Goal: Task Accomplishment & Management: Use online tool/utility

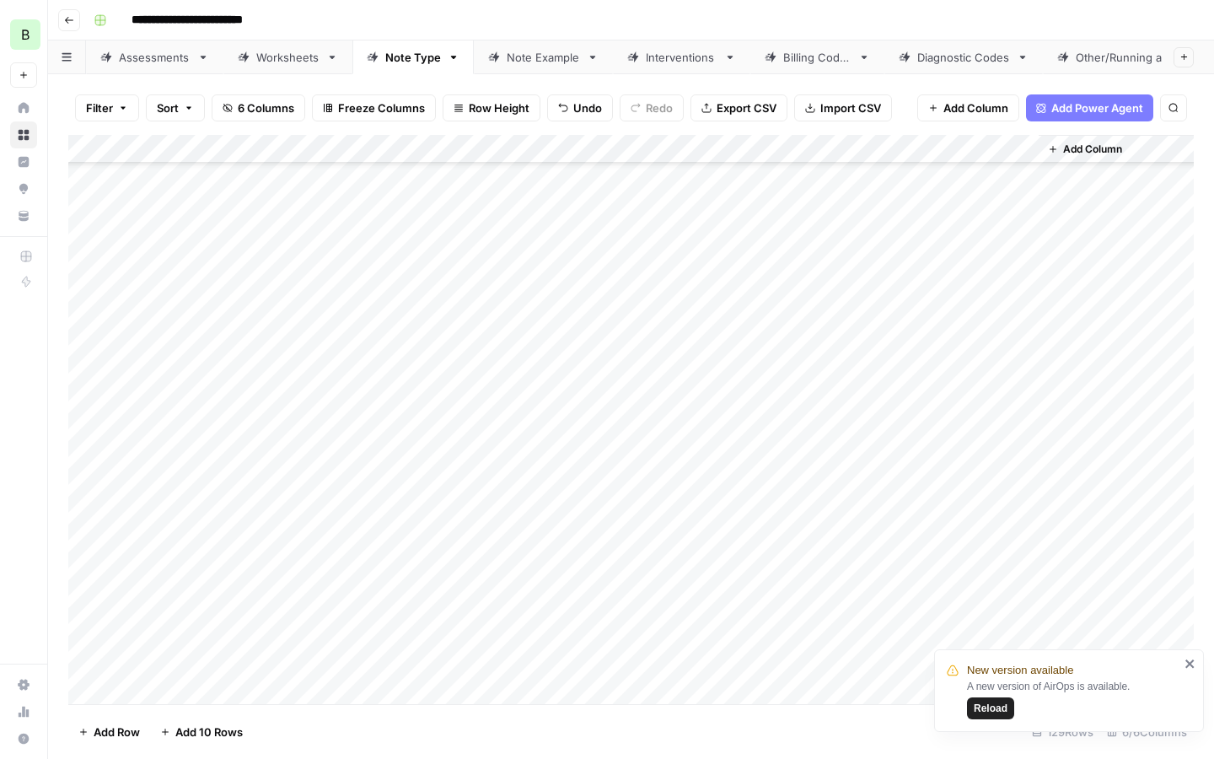
scroll to position [3184, 0]
drag, startPoint x: 217, startPoint y: 385, endPoint x: 206, endPoint y: 525, distance: 140.4
click at [206, 525] on div "Add Column" at bounding box center [630, 419] width 1125 height 569
drag, startPoint x: 614, startPoint y: 378, endPoint x: 614, endPoint y: 511, distance: 132.3
click at [614, 511] on div "Add Column" at bounding box center [630, 419] width 1125 height 569
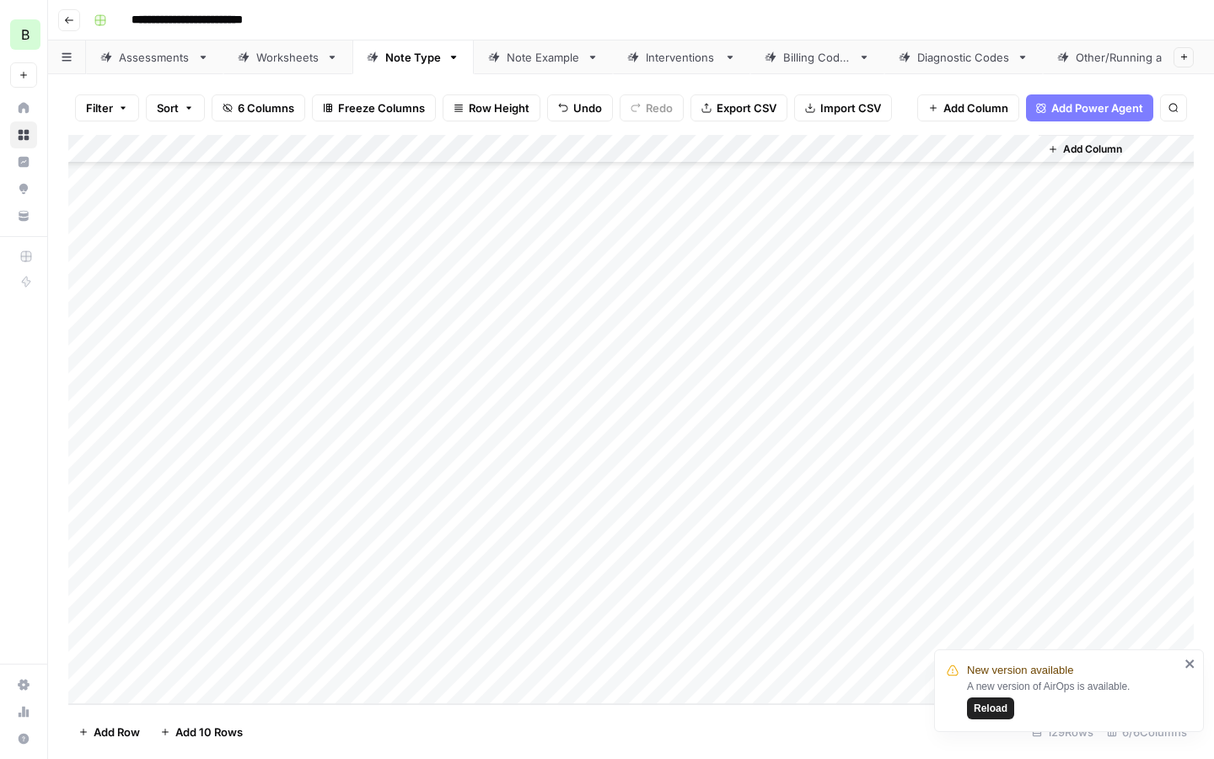
click at [341, 377] on div "Add Column" at bounding box center [630, 419] width 1125 height 569
drag, startPoint x: 235, startPoint y: 368, endPoint x: 234, endPoint y: 480, distance: 111.3
click at [235, 480] on div "Add Column" at bounding box center [630, 419] width 1125 height 569
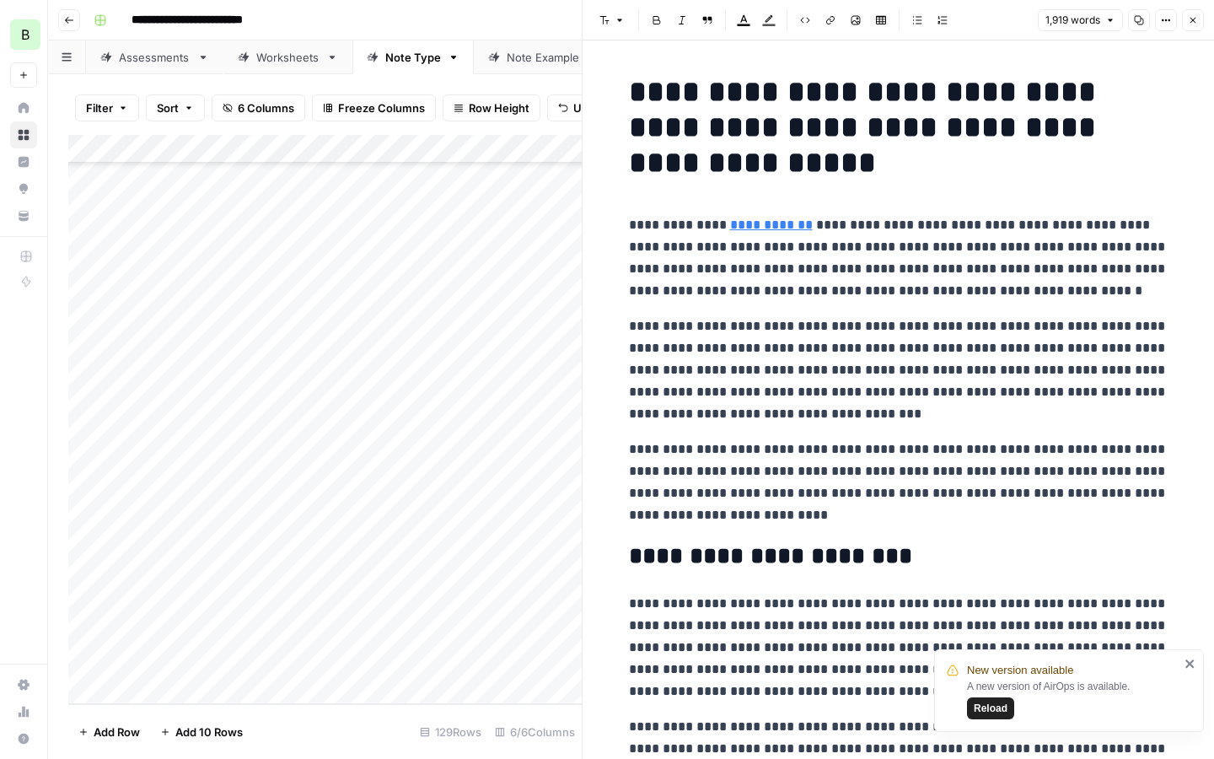
click at [1191, 23] on icon "button" at bounding box center [1193, 20] width 10 height 10
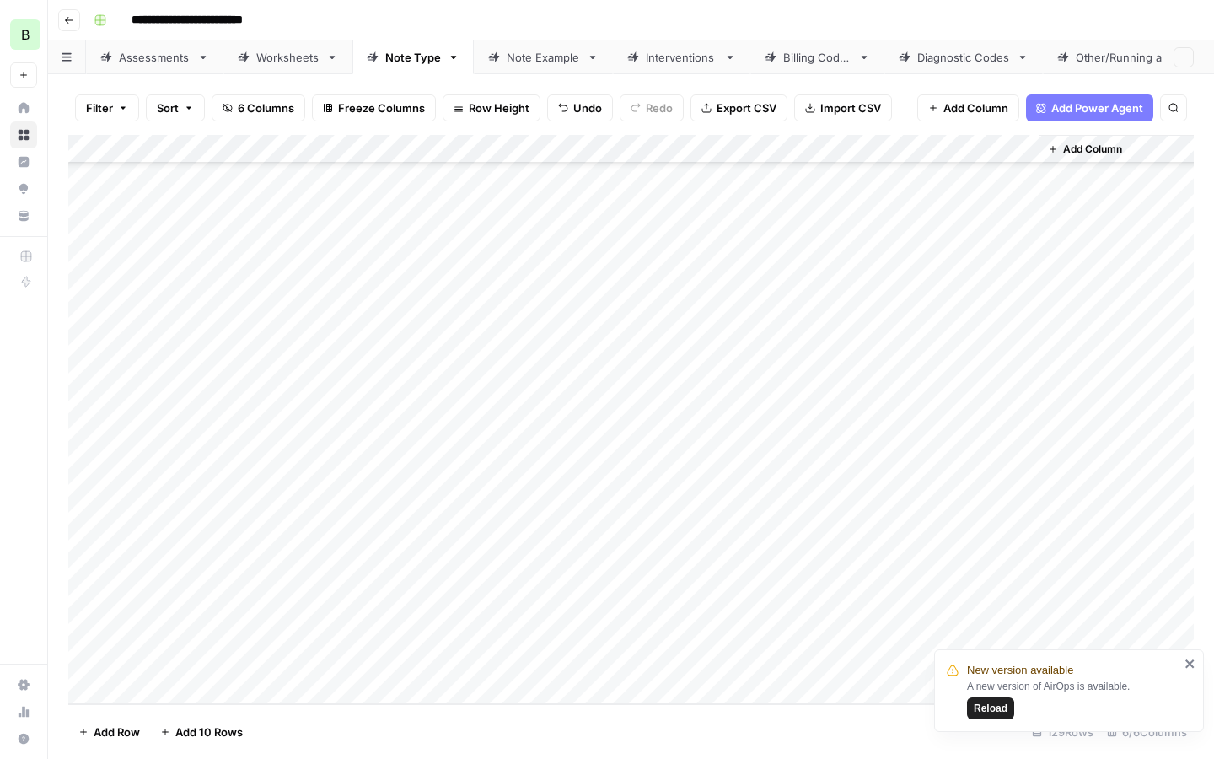
click at [184, 448] on div "Add Column" at bounding box center [630, 419] width 1125 height 569
drag, startPoint x: 253, startPoint y: 491, endPoint x: 153, endPoint y: 370, distance: 156.8
click at [153, 370] on div "Add Column" at bounding box center [630, 419] width 1125 height 569
drag, startPoint x: 588, startPoint y: 365, endPoint x: 618, endPoint y: 481, distance: 120.0
click at [618, 481] on div "Add Column" at bounding box center [630, 419] width 1125 height 569
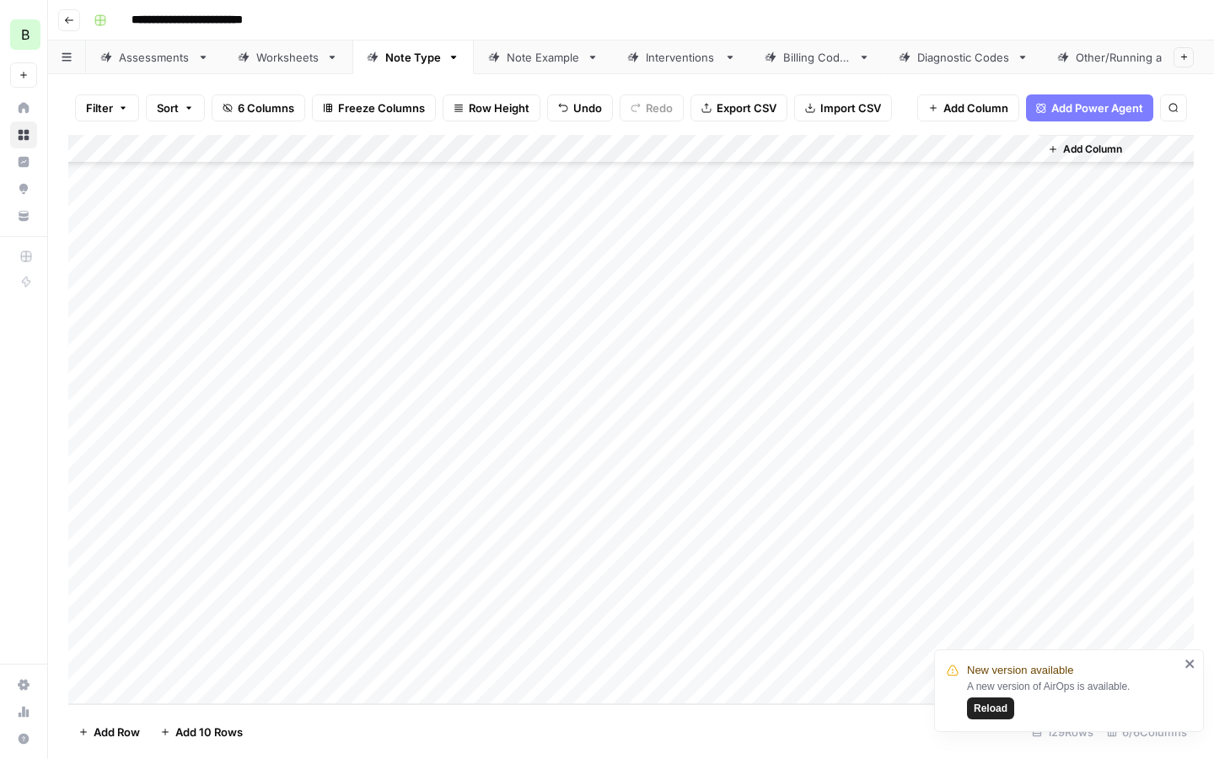
click at [511, 378] on div "Add Column" at bounding box center [630, 419] width 1125 height 569
click at [511, 378] on textarea at bounding box center [565, 376] width 270 height 24
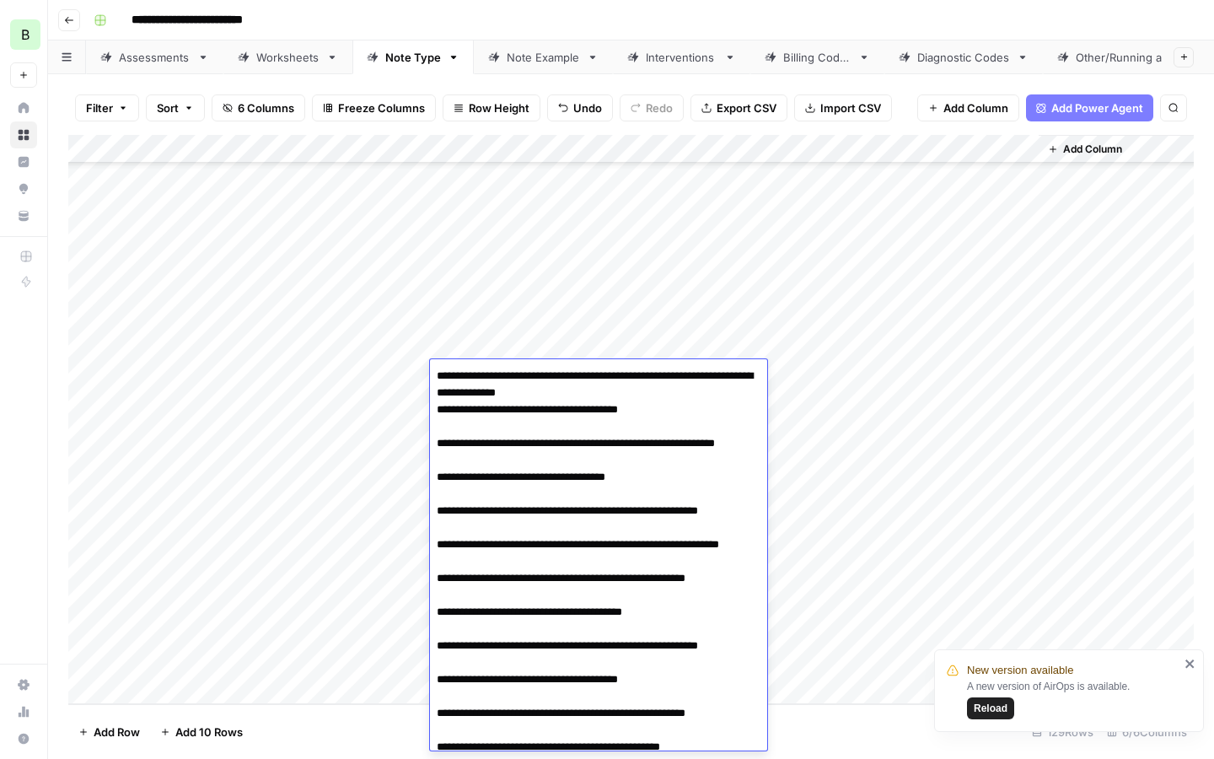
drag, startPoint x: 610, startPoint y: 394, endPoint x: 426, endPoint y: 357, distance: 187.3
click at [426, 357] on body "**********" at bounding box center [607, 379] width 1214 height 759
type textarea "**********"
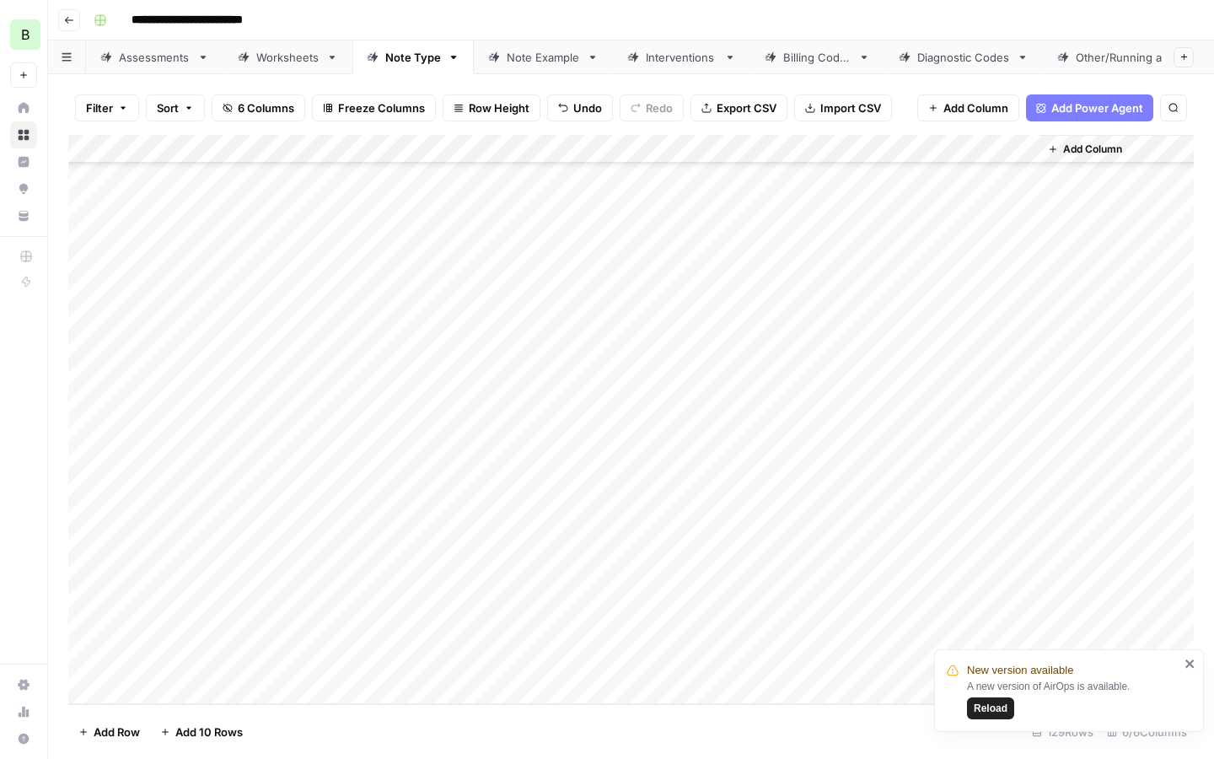
click at [376, 369] on div "Add Column" at bounding box center [630, 419] width 1125 height 569
click at [375, 369] on div "Add Column" at bounding box center [630, 419] width 1125 height 569
type textarea "**********"
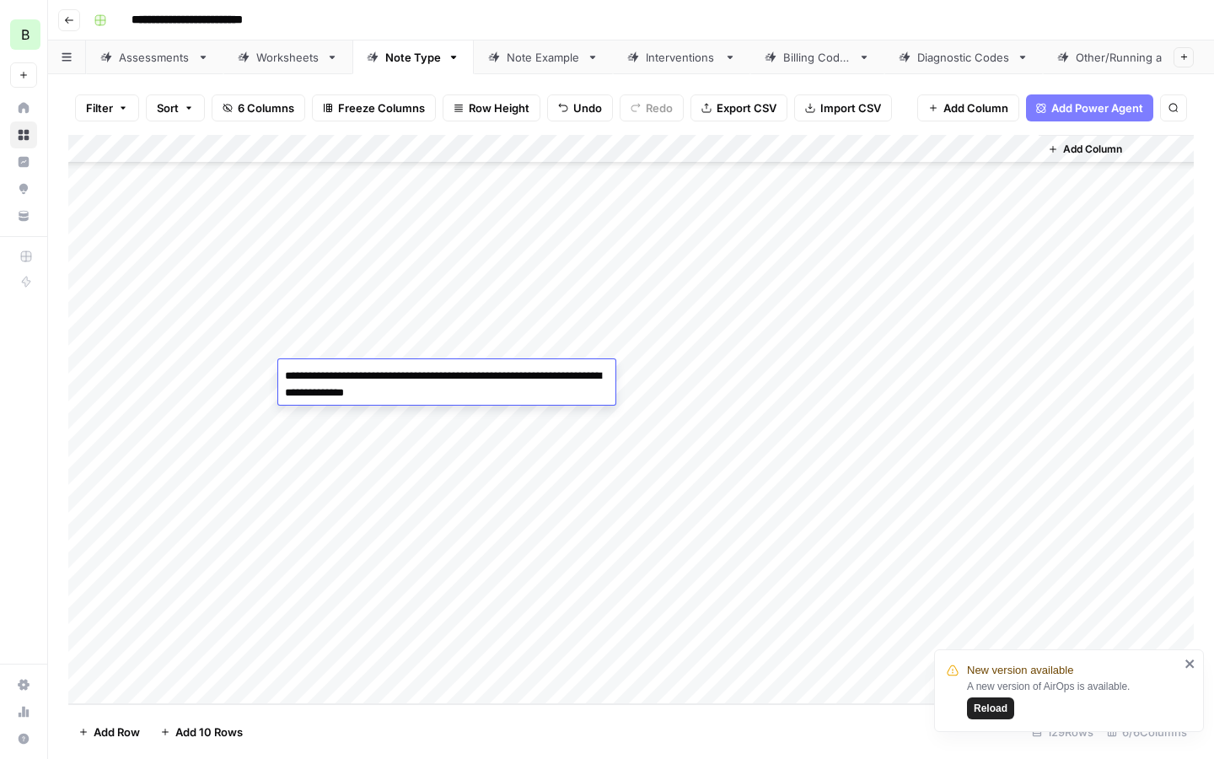
click at [765, 373] on div "Add Column" at bounding box center [630, 419] width 1125 height 569
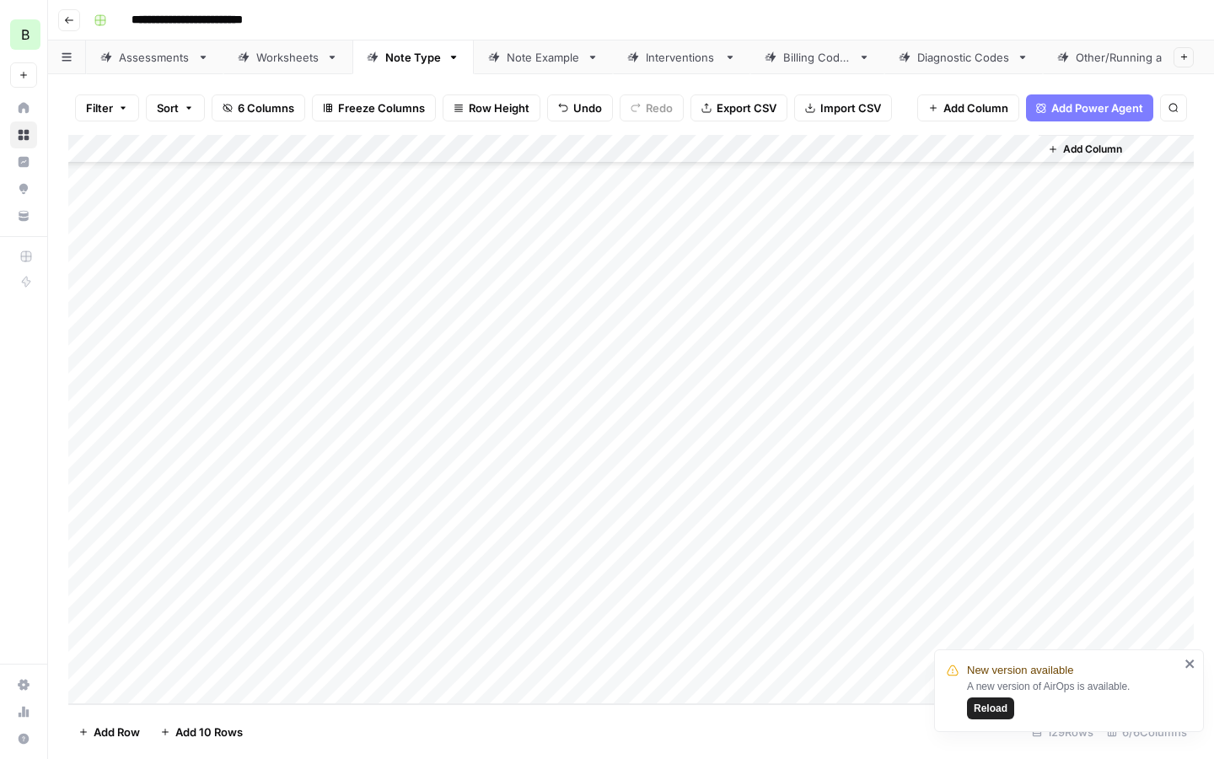
click at [469, 405] on div "Add Column" at bounding box center [630, 419] width 1125 height 569
click at [469, 405] on textarea at bounding box center [565, 405] width 270 height 24
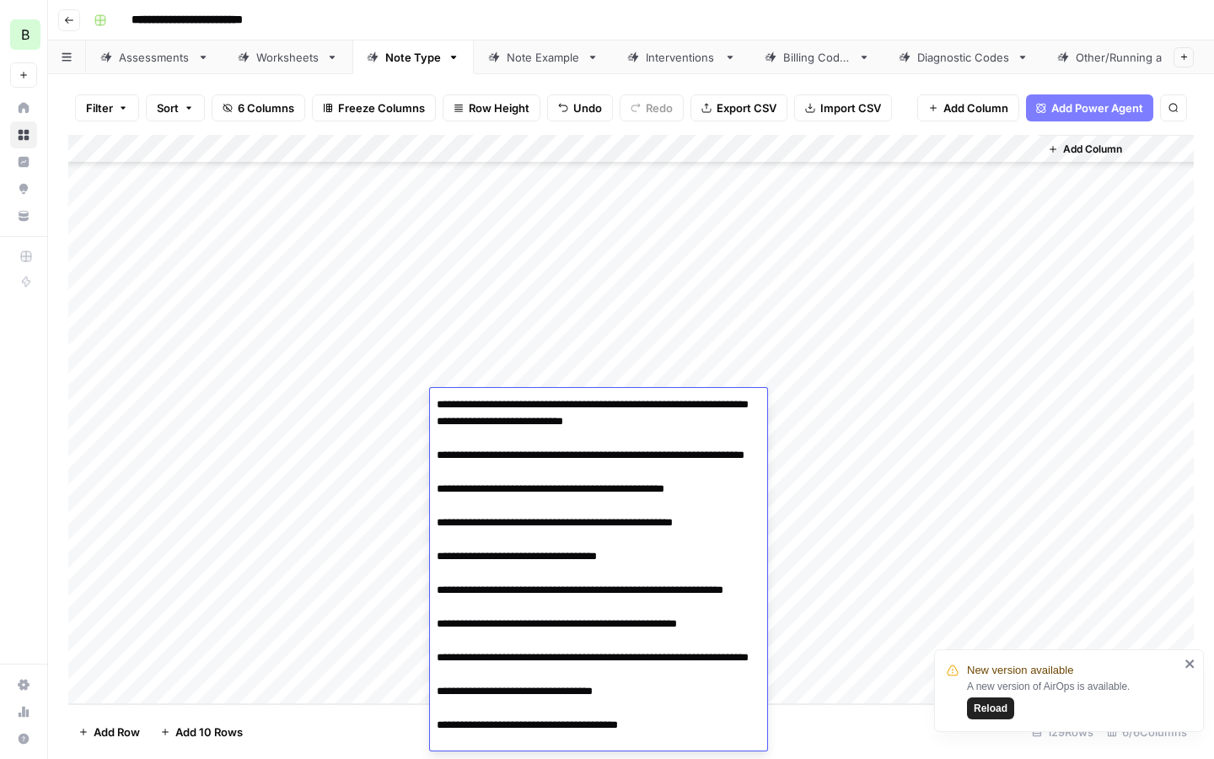
drag, startPoint x: 549, startPoint y: 419, endPoint x: 411, endPoint y: 395, distance: 139.4
click at [411, 395] on body "**********" at bounding box center [607, 379] width 1214 height 759
type textarea "**********"
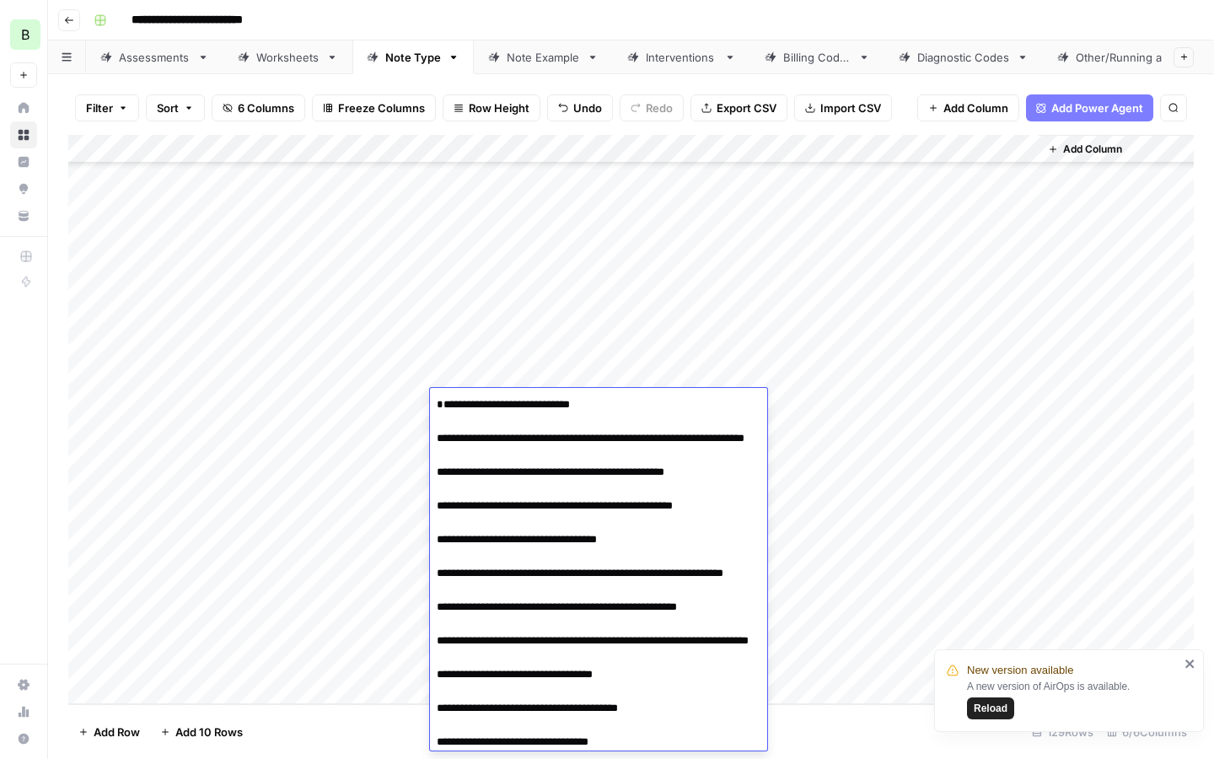
click at [391, 399] on div "Add Column" at bounding box center [630, 419] width 1125 height 569
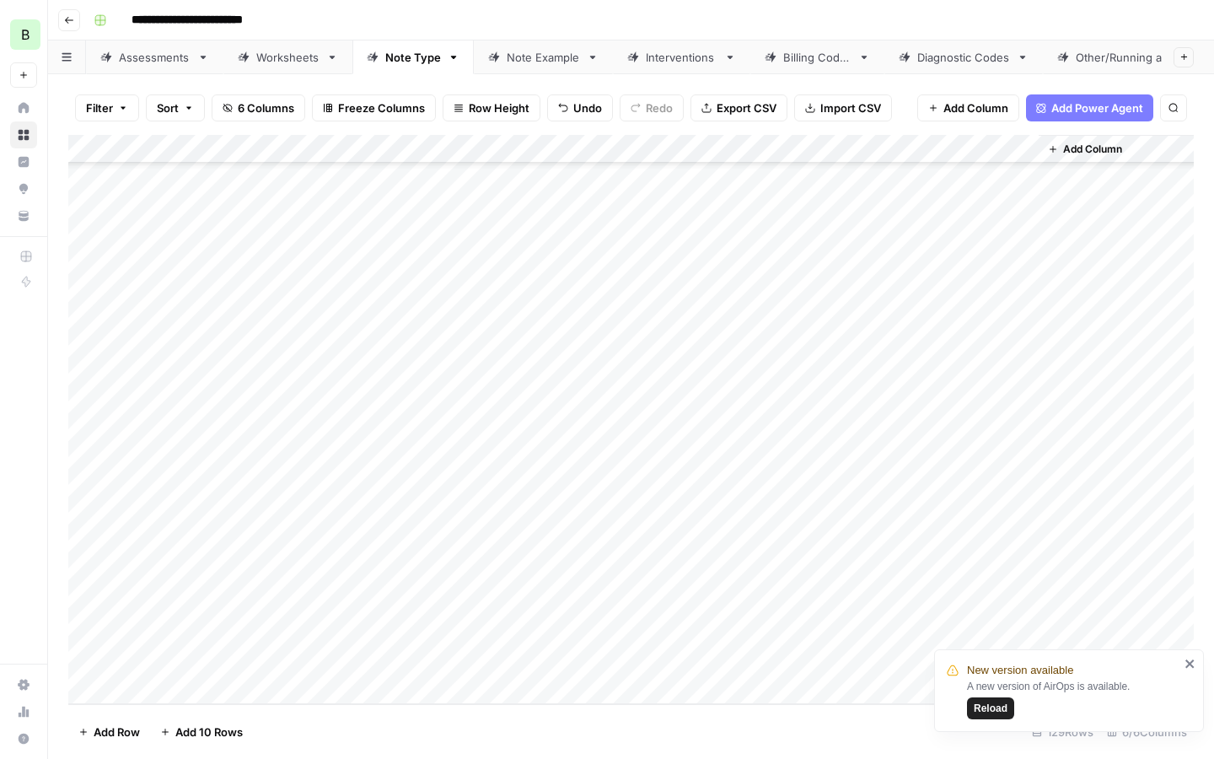
click at [390, 399] on div "Add Column" at bounding box center [630, 419] width 1125 height 569
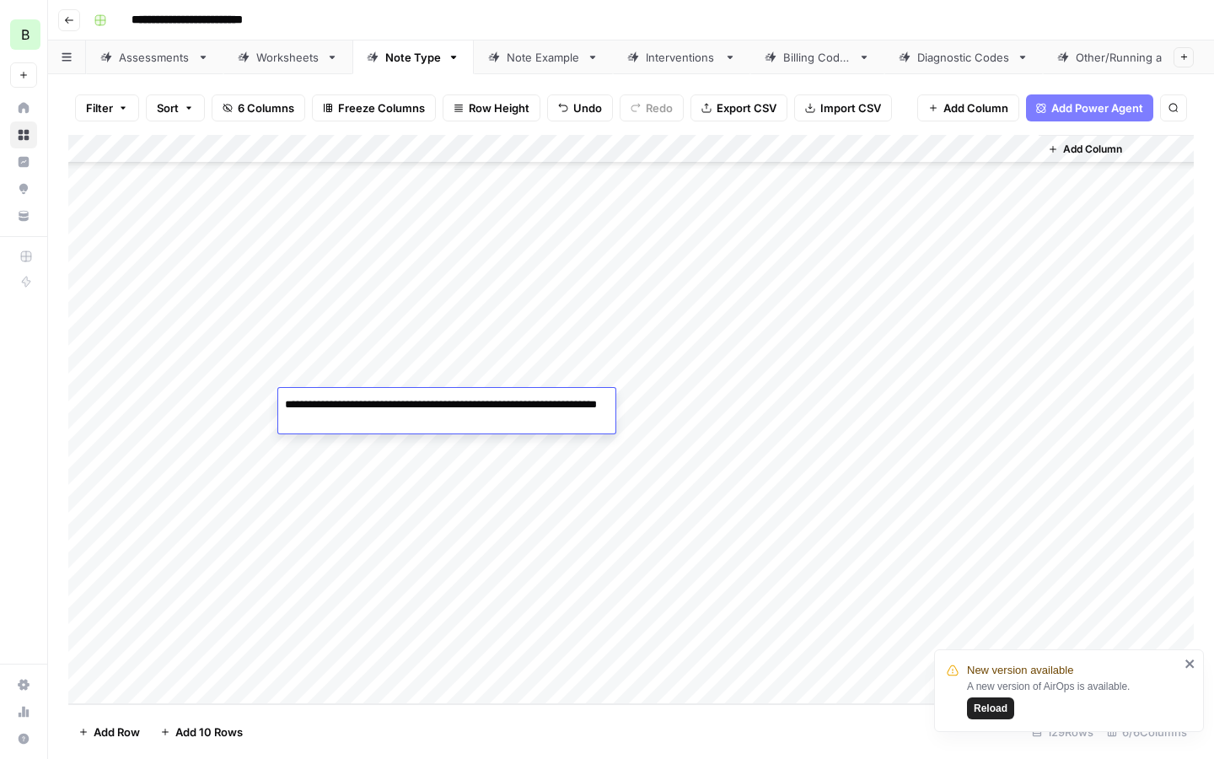
click at [769, 405] on div "Add Column" at bounding box center [630, 419] width 1125 height 569
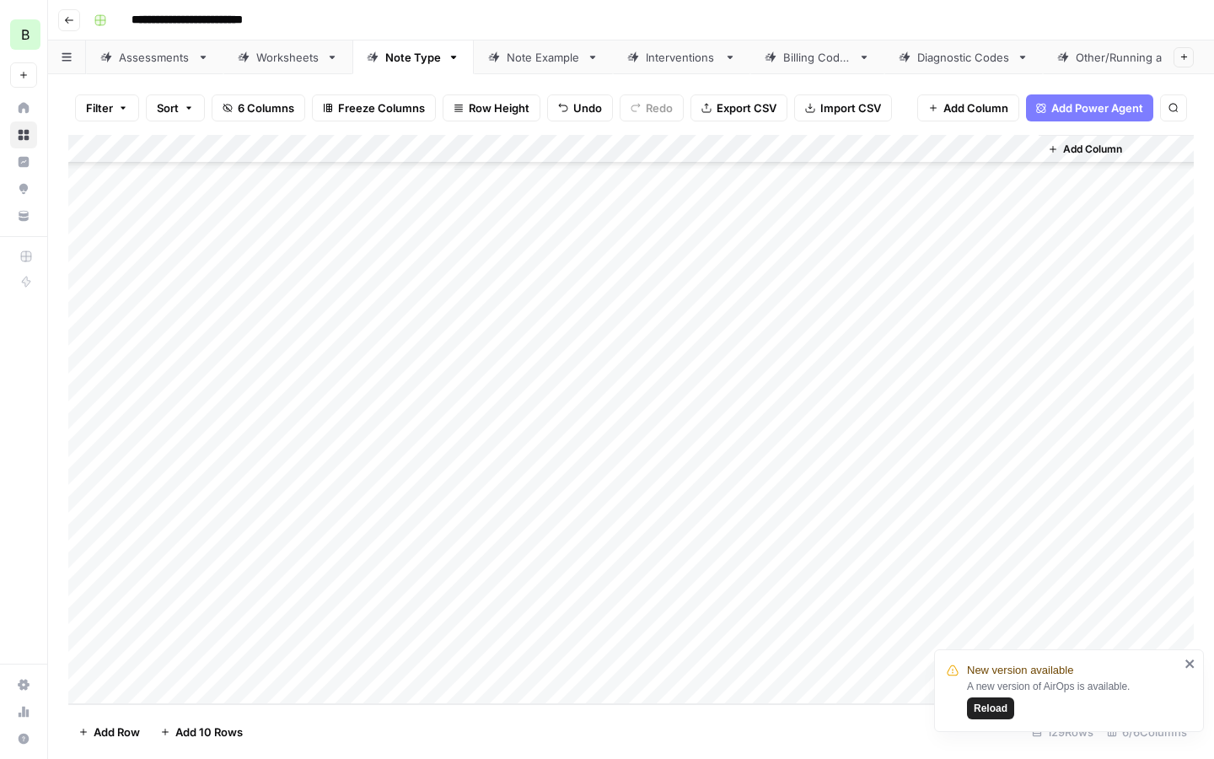
click at [512, 434] on div "Add Column" at bounding box center [630, 419] width 1125 height 569
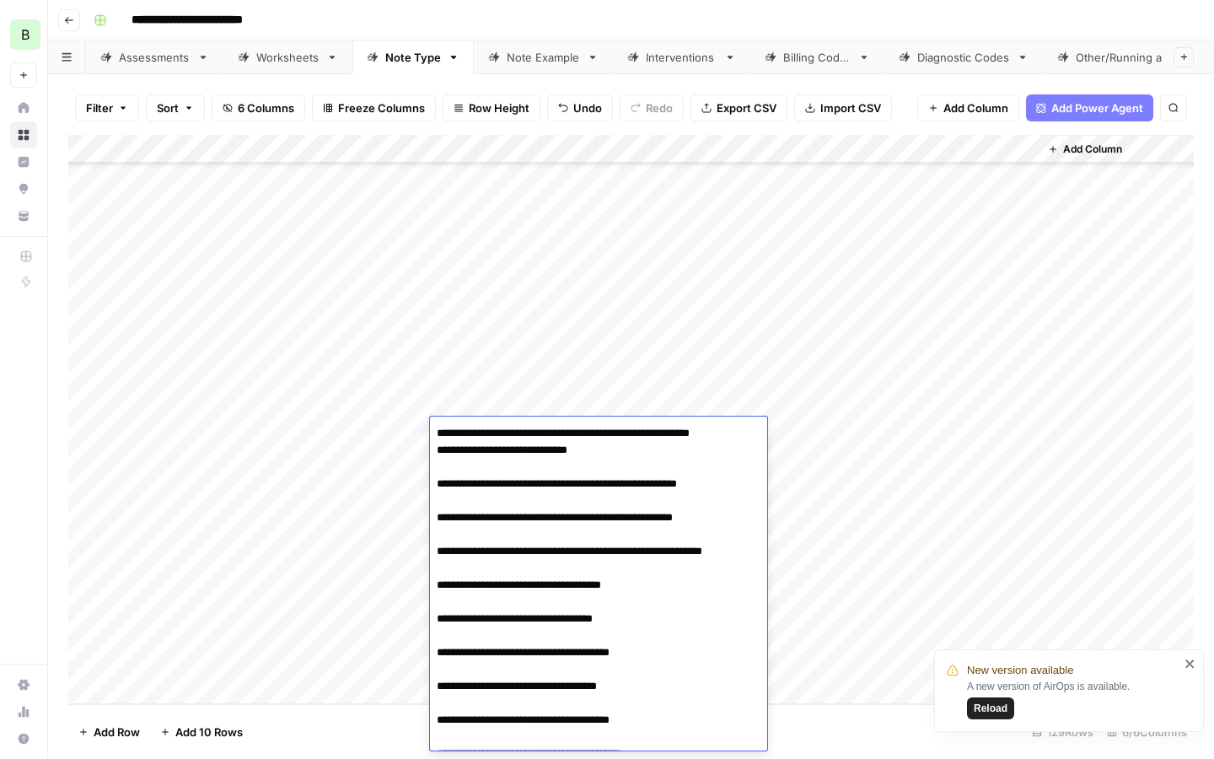
type textarea "**********"
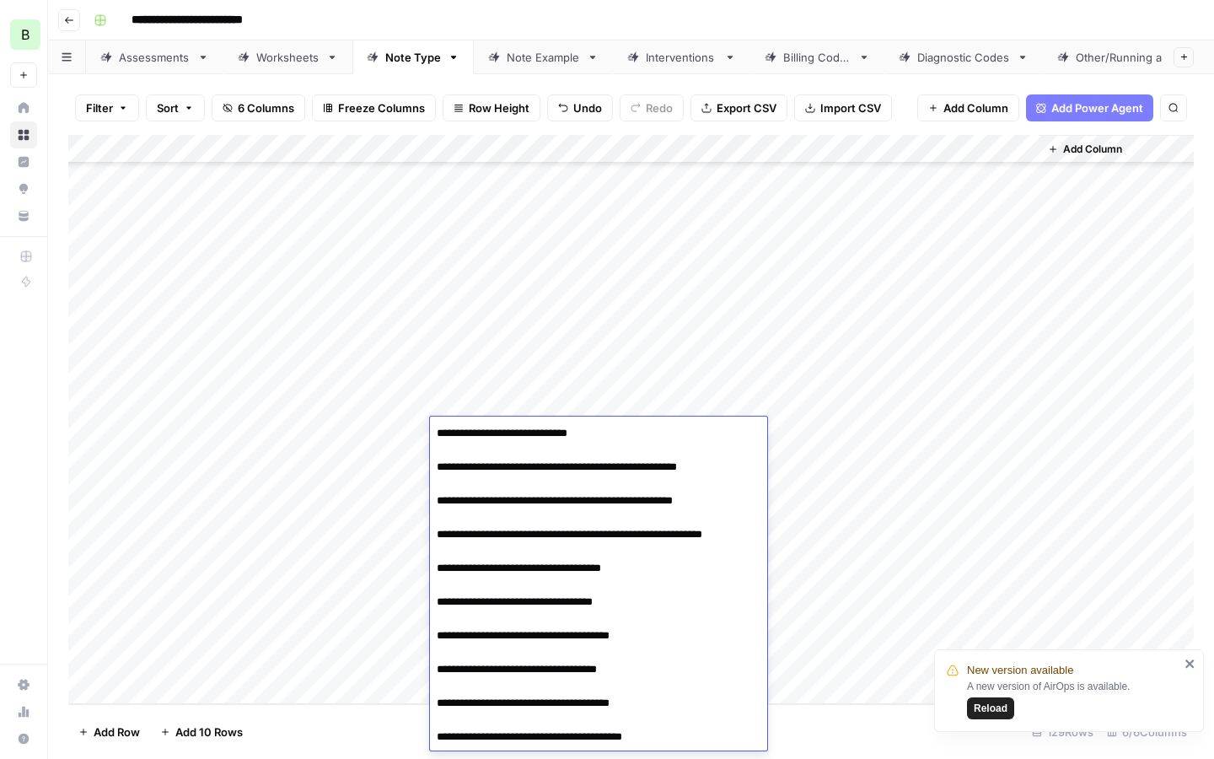
click at [360, 429] on div "Add Column" at bounding box center [630, 419] width 1125 height 569
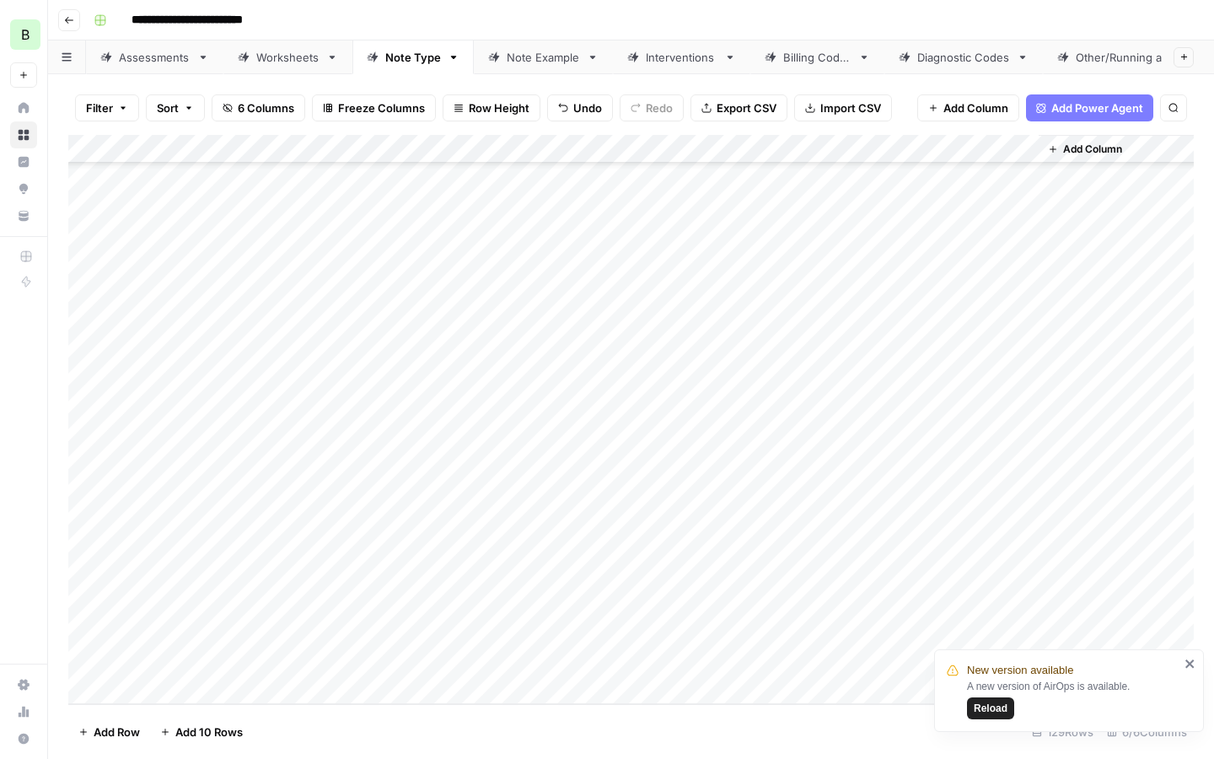
click at [360, 429] on div "Add Column" at bounding box center [630, 419] width 1125 height 569
click at [360, 429] on textarea at bounding box center [413, 433] width 270 height 24
type textarea "**********"
click at [408, 498] on div "Add Column" at bounding box center [630, 419] width 1125 height 569
click at [788, 432] on div "Add Column" at bounding box center [630, 419] width 1125 height 569
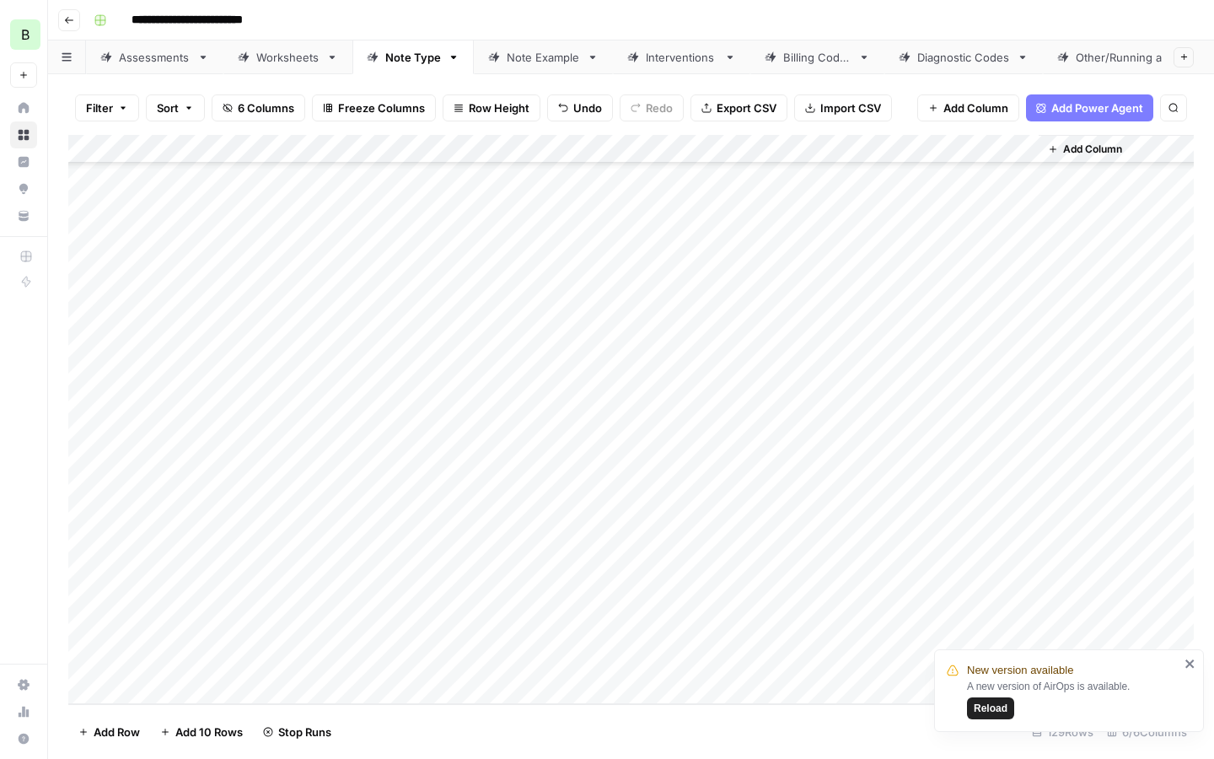
click at [508, 468] on div "Add Column" at bounding box center [630, 419] width 1125 height 569
click at [507, 468] on div "Add Column" at bounding box center [630, 419] width 1125 height 569
click at [507, 468] on textarea at bounding box center [565, 462] width 270 height 24
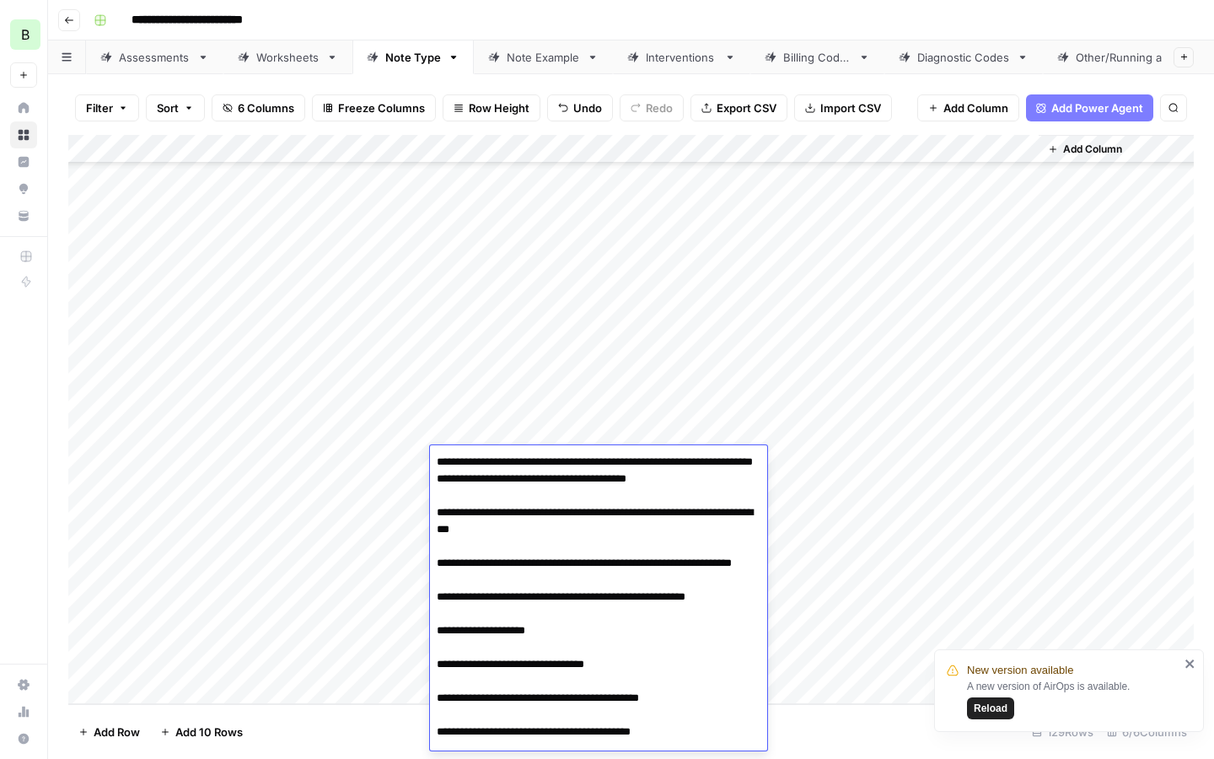
drag, startPoint x: 493, startPoint y: 476, endPoint x: 421, endPoint y: 459, distance: 73.6
click at [421, 459] on body "**********" at bounding box center [607, 379] width 1214 height 759
type textarea "**********"
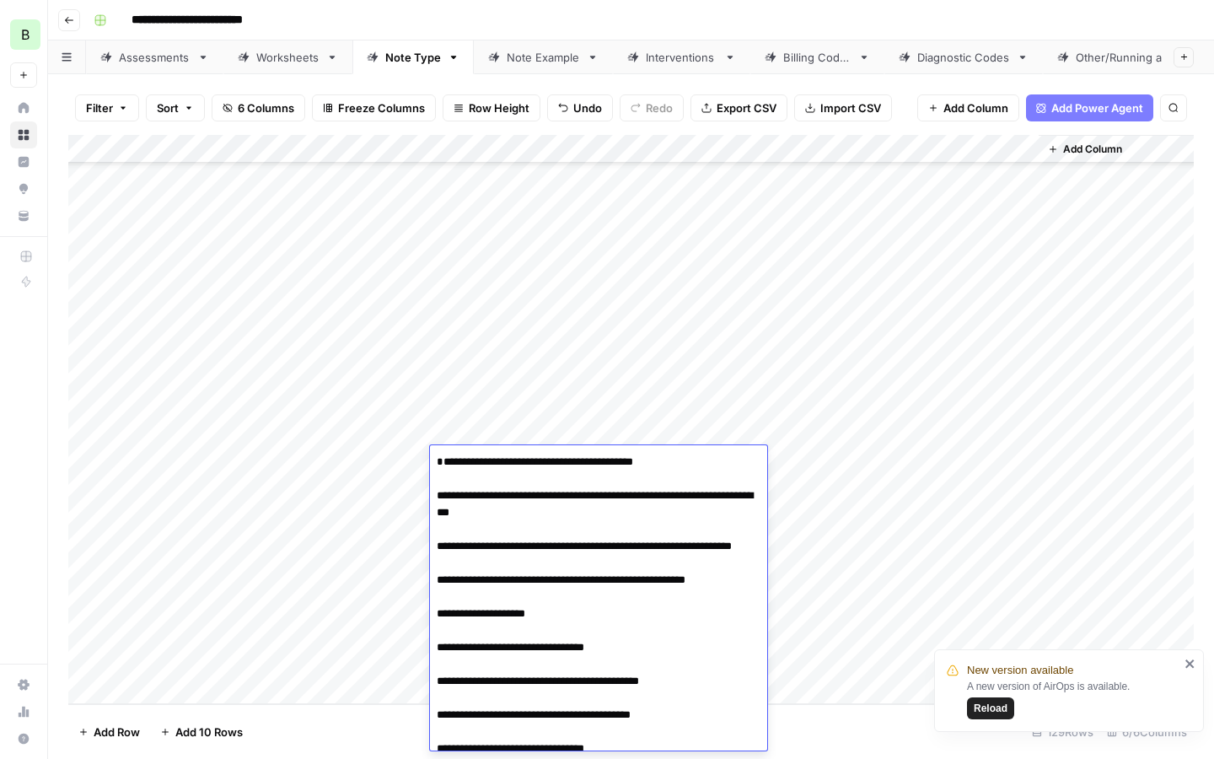
click at [393, 458] on div "Add Column" at bounding box center [630, 419] width 1125 height 569
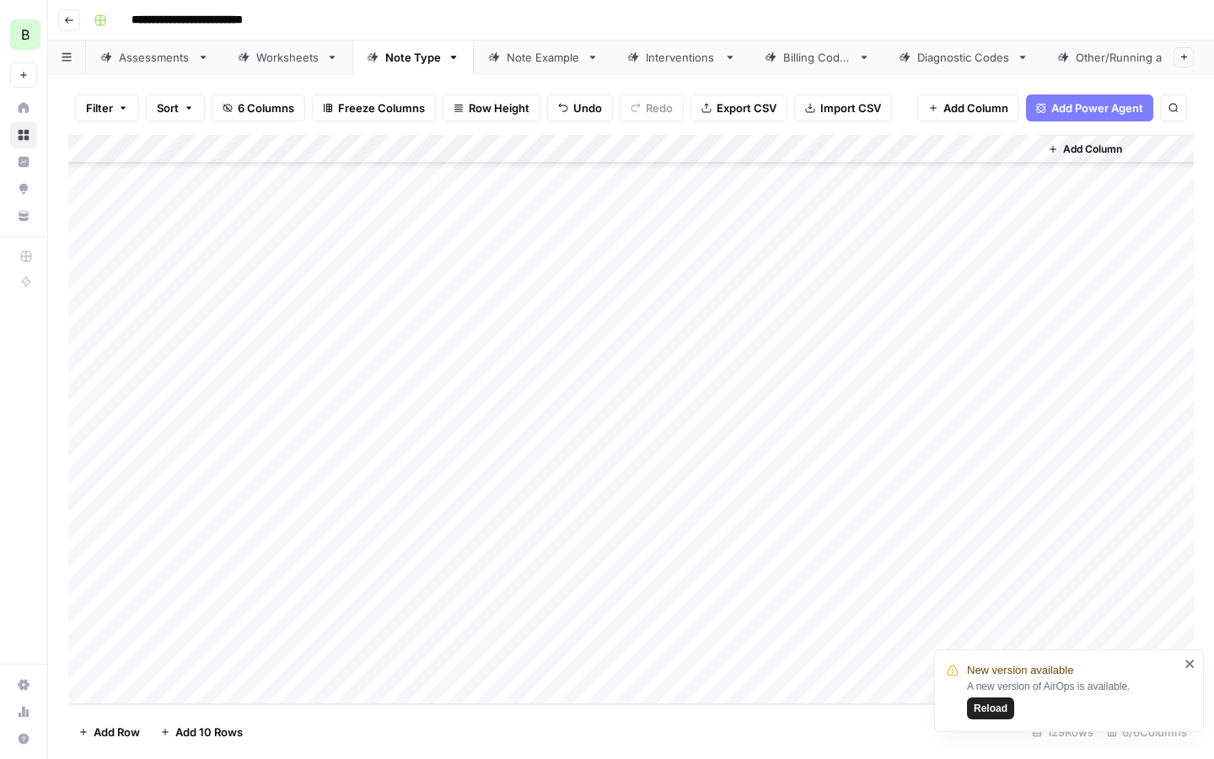
click at [393, 458] on div "Add Column" at bounding box center [630, 419] width 1125 height 569
click at [761, 466] on div "Add Column" at bounding box center [630, 419] width 1125 height 569
click at [479, 491] on div "Add Column" at bounding box center [630, 419] width 1125 height 569
click at [479, 490] on div "Add Column" at bounding box center [630, 419] width 1125 height 569
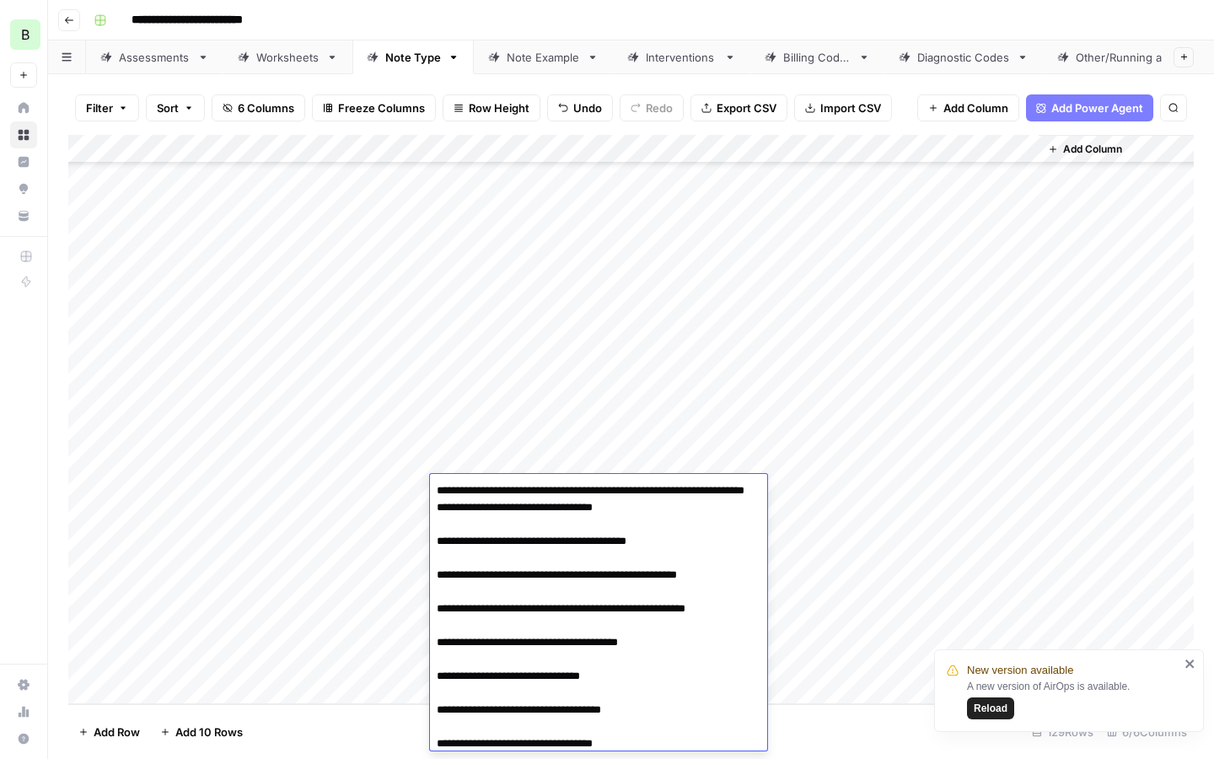
type textarea "**********"
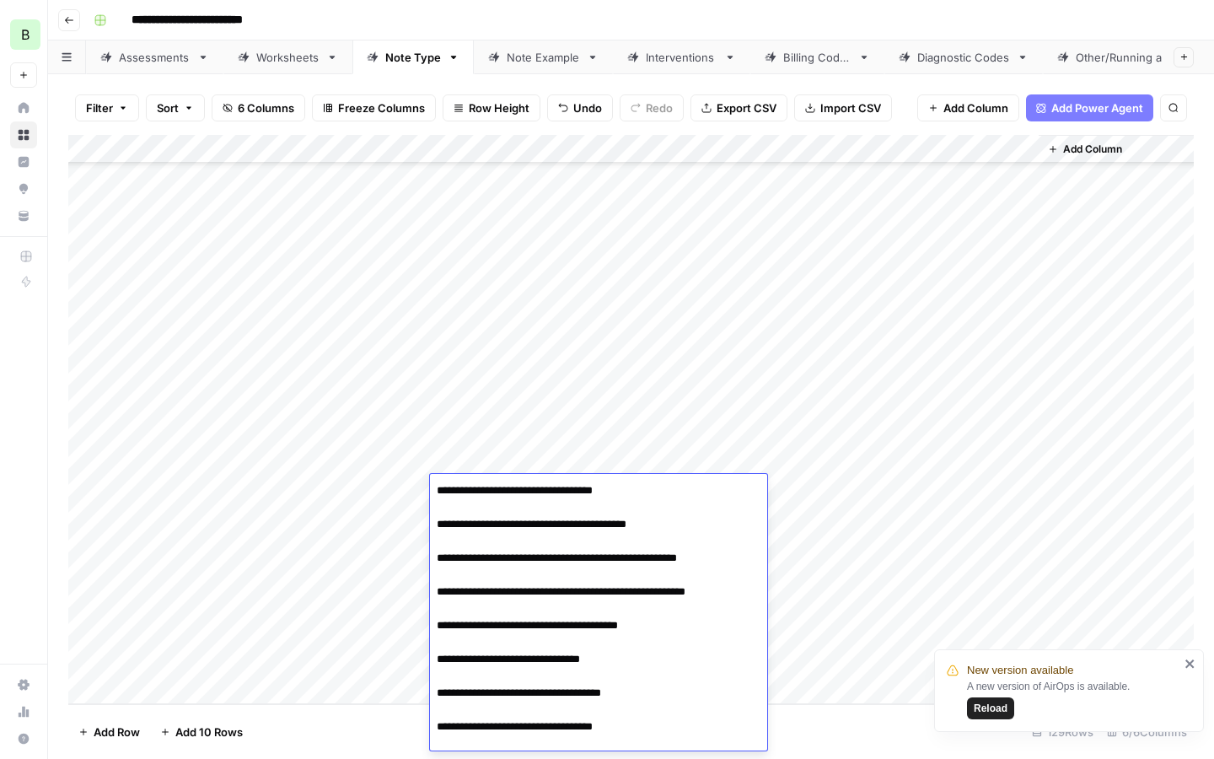
click at [405, 493] on div "Add Column" at bounding box center [630, 419] width 1125 height 569
click at [404, 493] on div "Add Column" at bounding box center [630, 419] width 1125 height 569
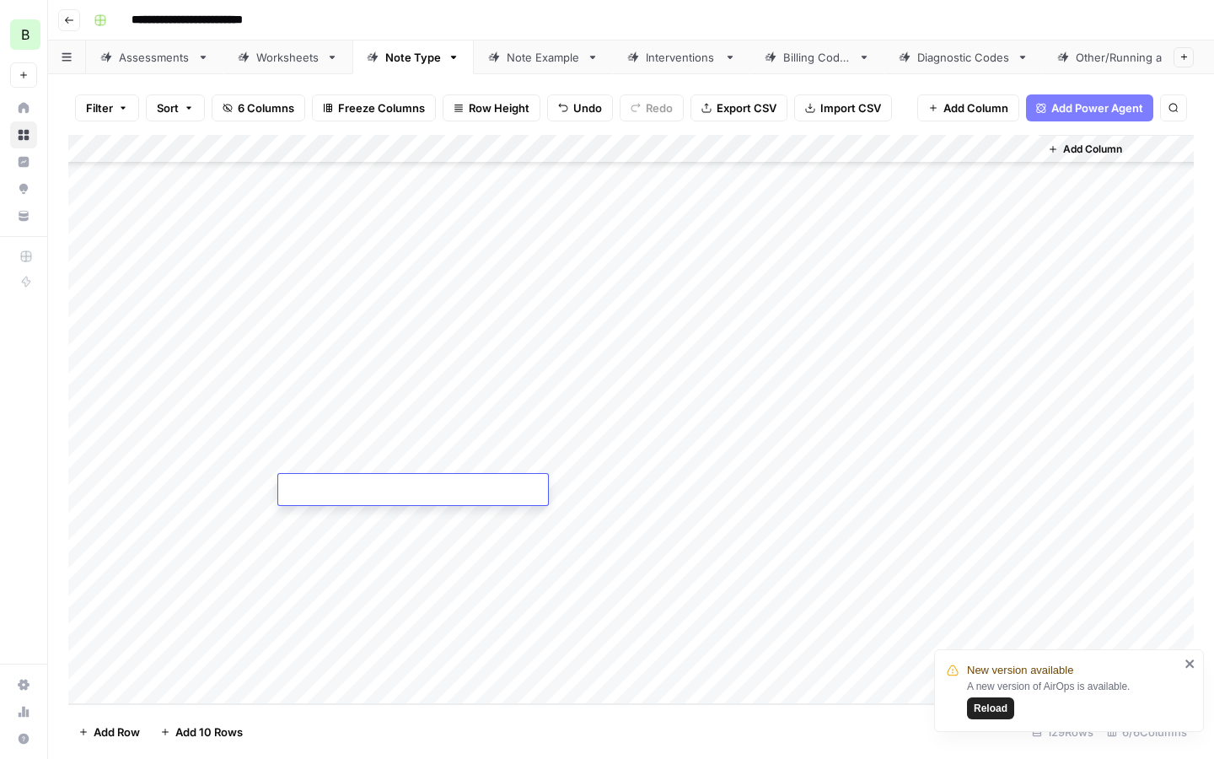
click at [404, 493] on textarea at bounding box center [413, 491] width 270 height 24
type textarea "**********"
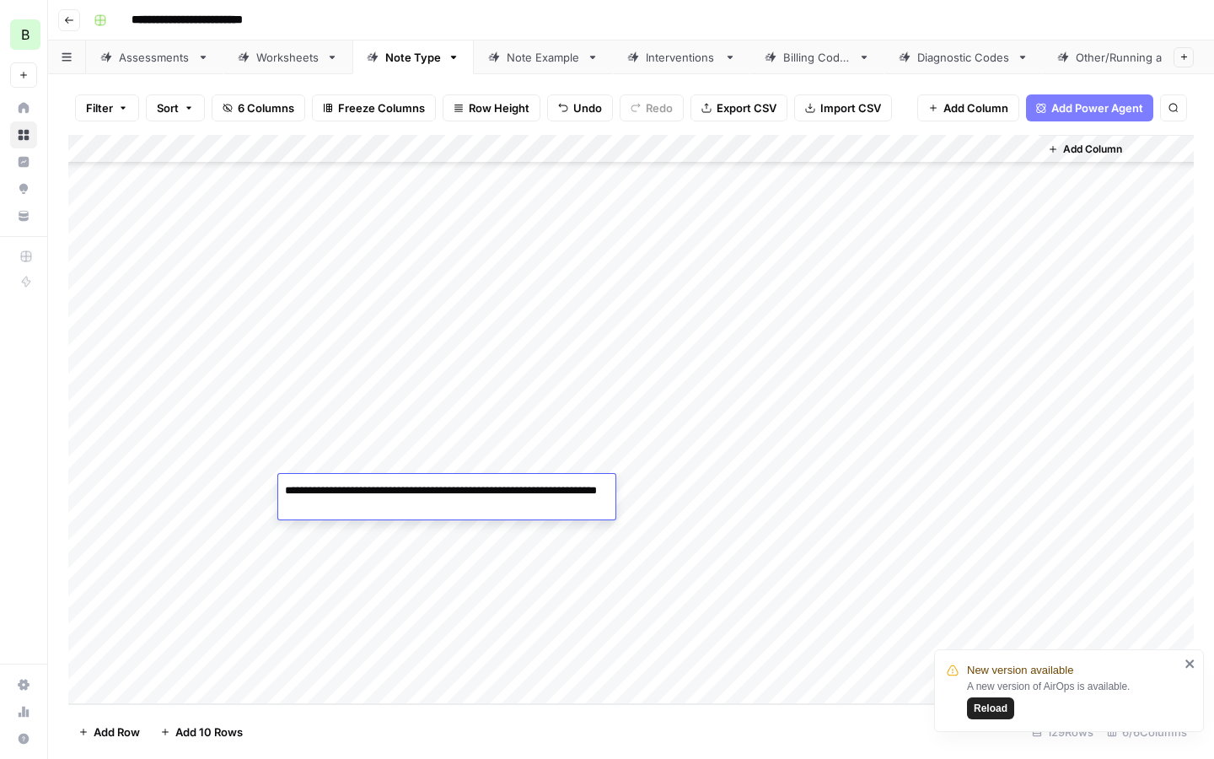
click at [796, 481] on div "Add Column" at bounding box center [630, 419] width 1125 height 569
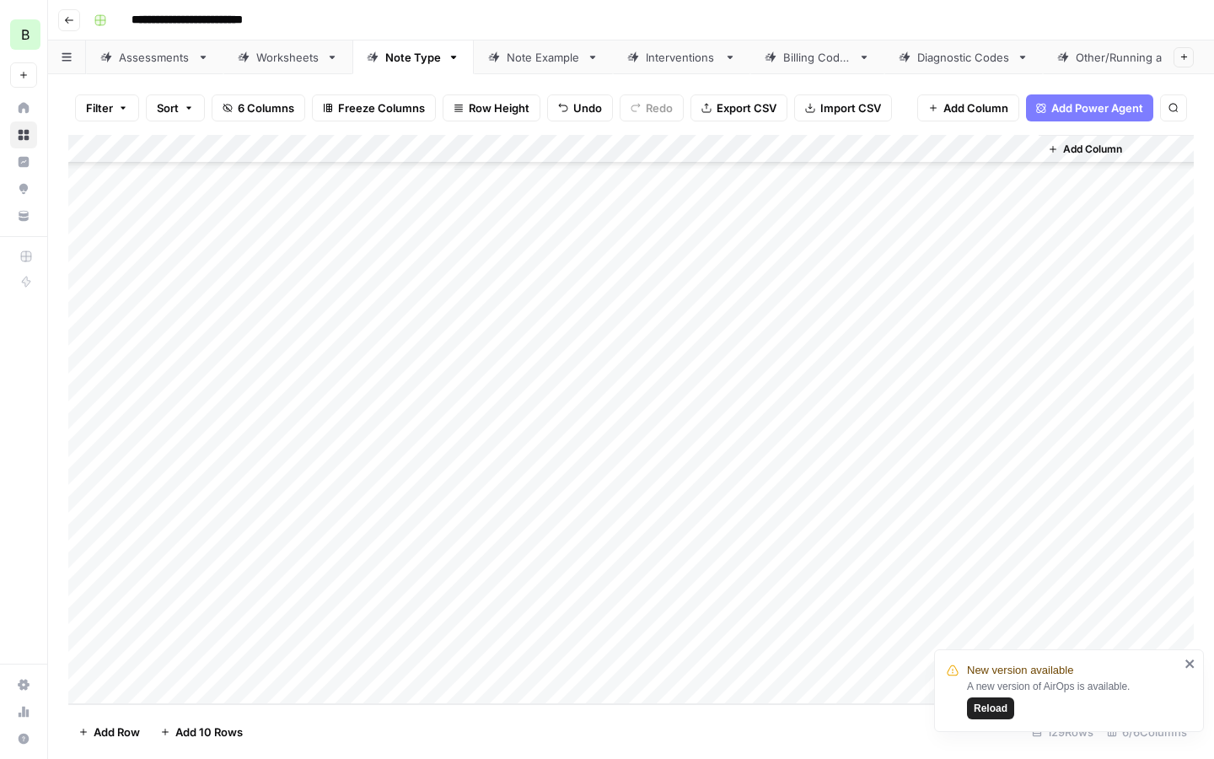
drag, startPoint x: 332, startPoint y: 378, endPoint x: 354, endPoint y: 485, distance: 108.4
click at [355, 485] on div "Add Column" at bounding box center [630, 419] width 1125 height 569
click at [957, 485] on div "Add Column" at bounding box center [630, 419] width 1125 height 569
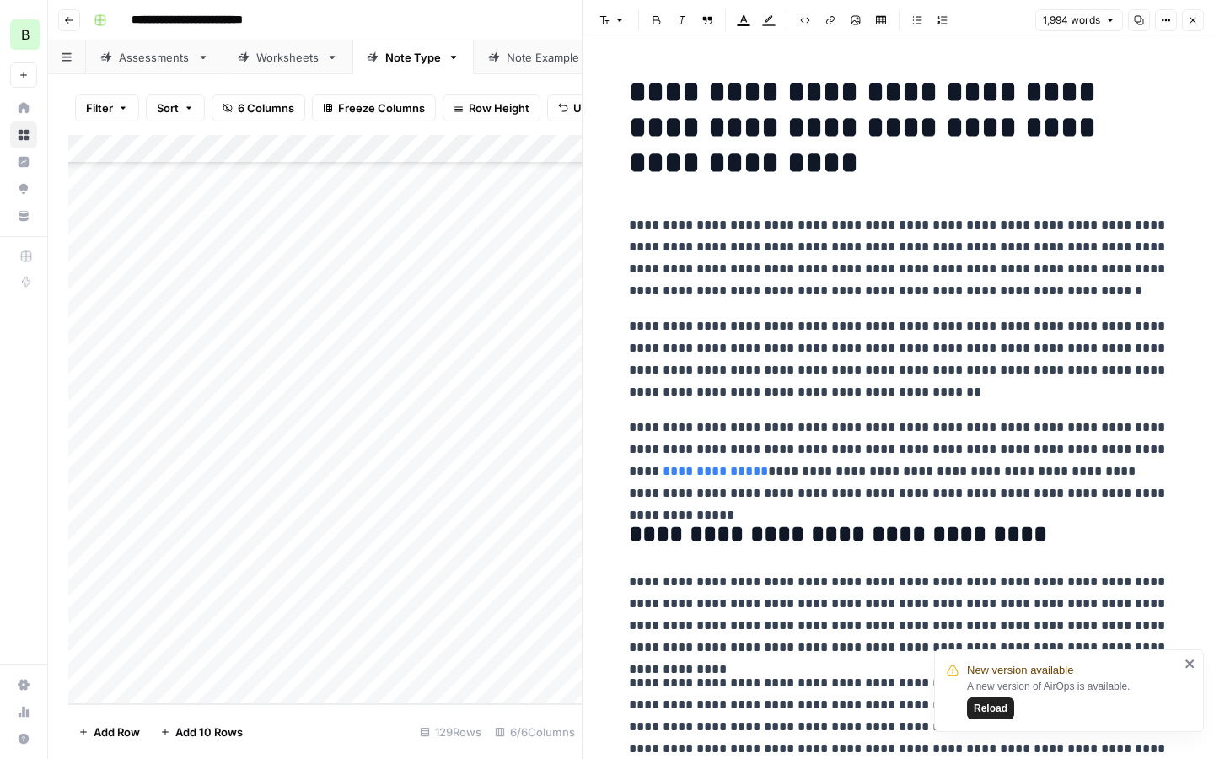
click at [1134, 27] on button "Copy" at bounding box center [1139, 20] width 22 height 22
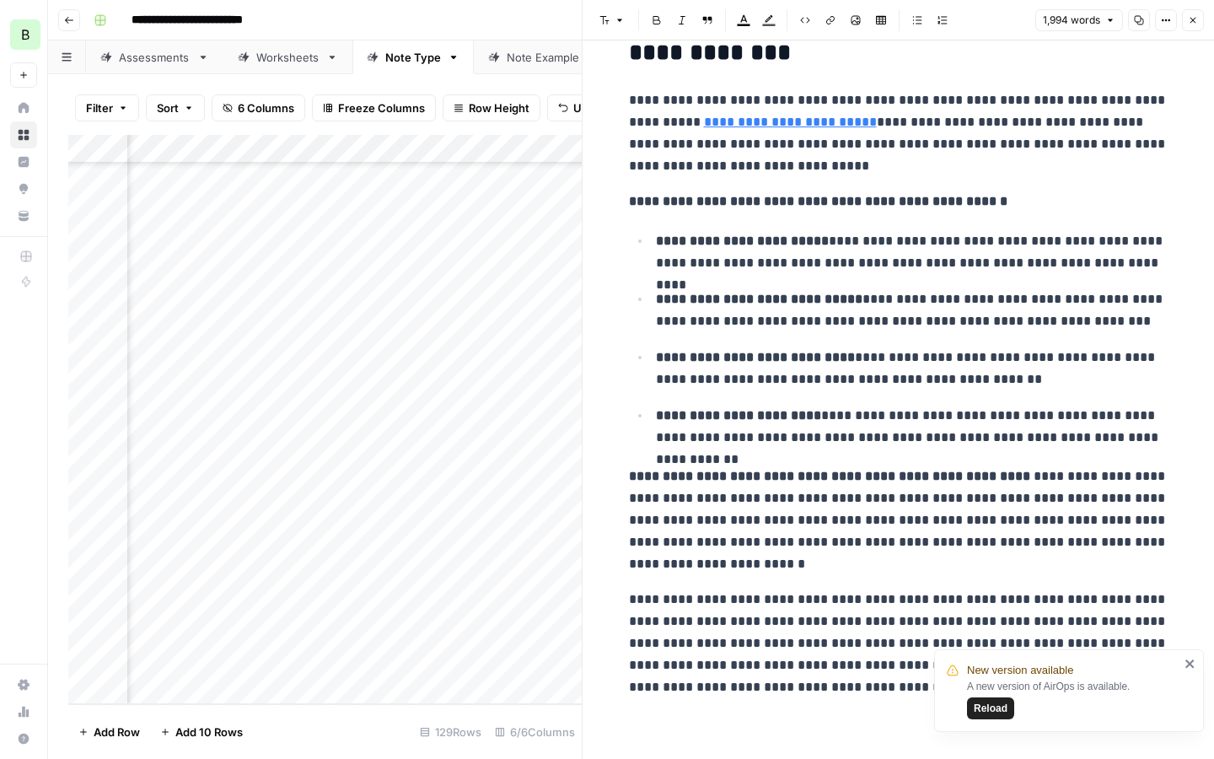
scroll to position [3184, 550]
click at [416, 407] on div "Add Column" at bounding box center [324, 419] width 513 height 569
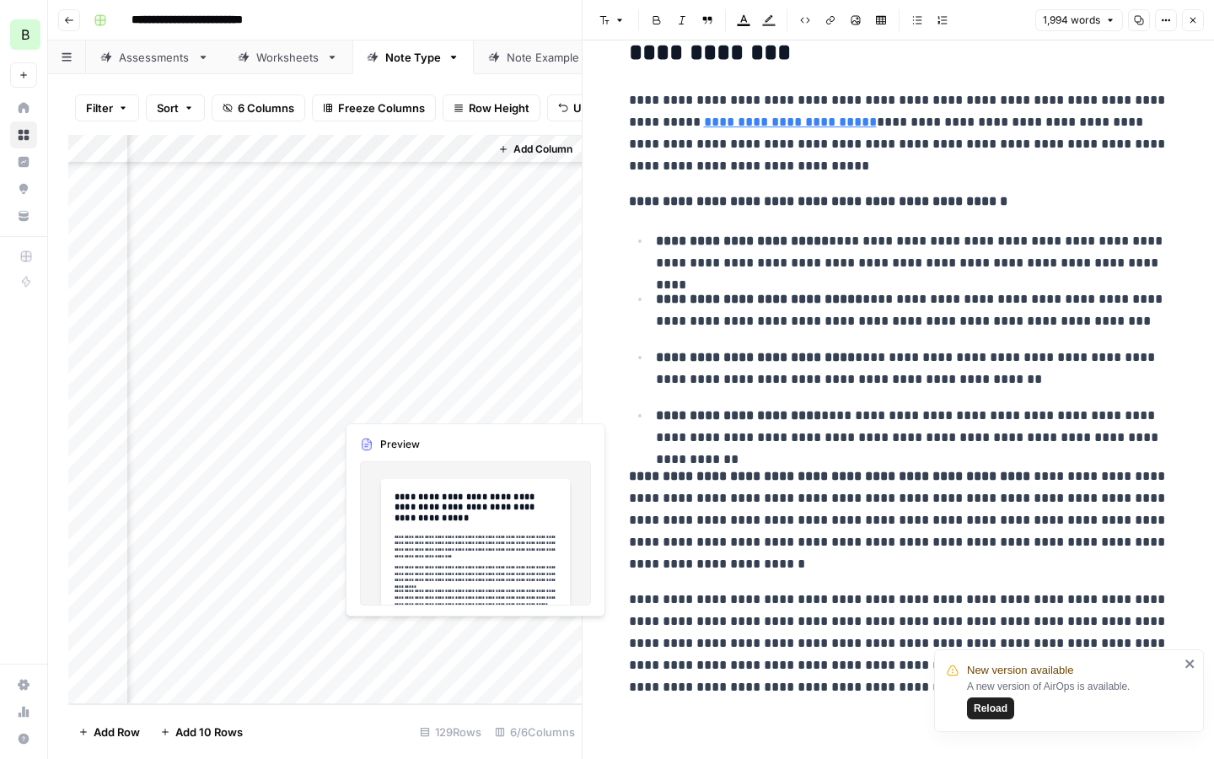
click at [416, 407] on div "Add Column" at bounding box center [324, 419] width 513 height 569
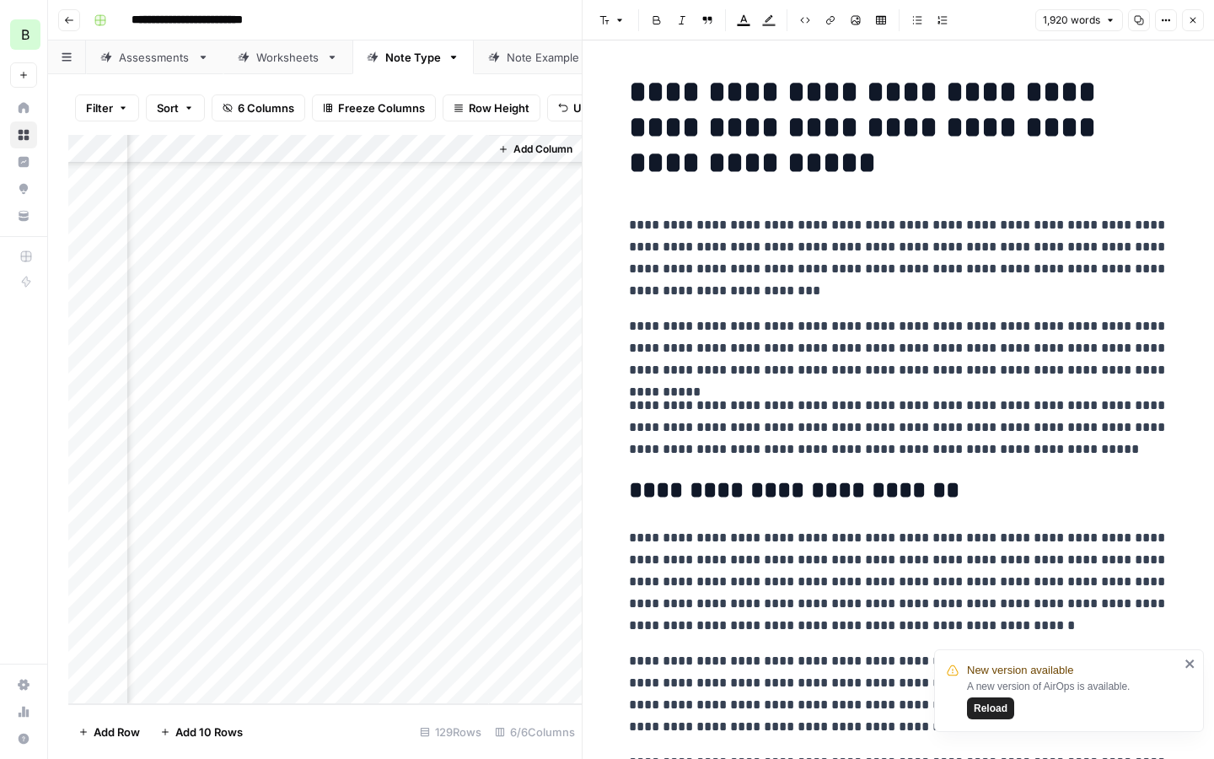
click at [1136, 23] on icon "button" at bounding box center [1139, 20] width 10 height 10
click at [440, 464] on div "Add Column" at bounding box center [324, 419] width 513 height 569
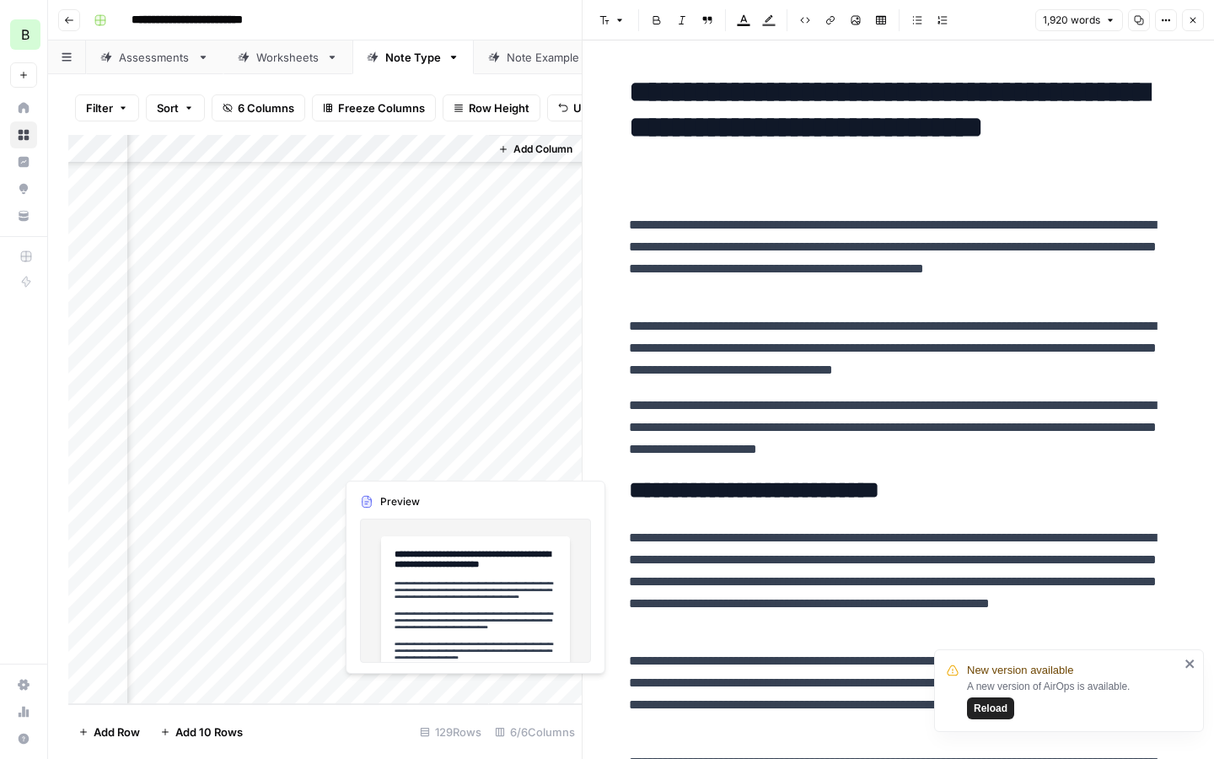
click at [440, 464] on div "Add Column" at bounding box center [324, 419] width 513 height 569
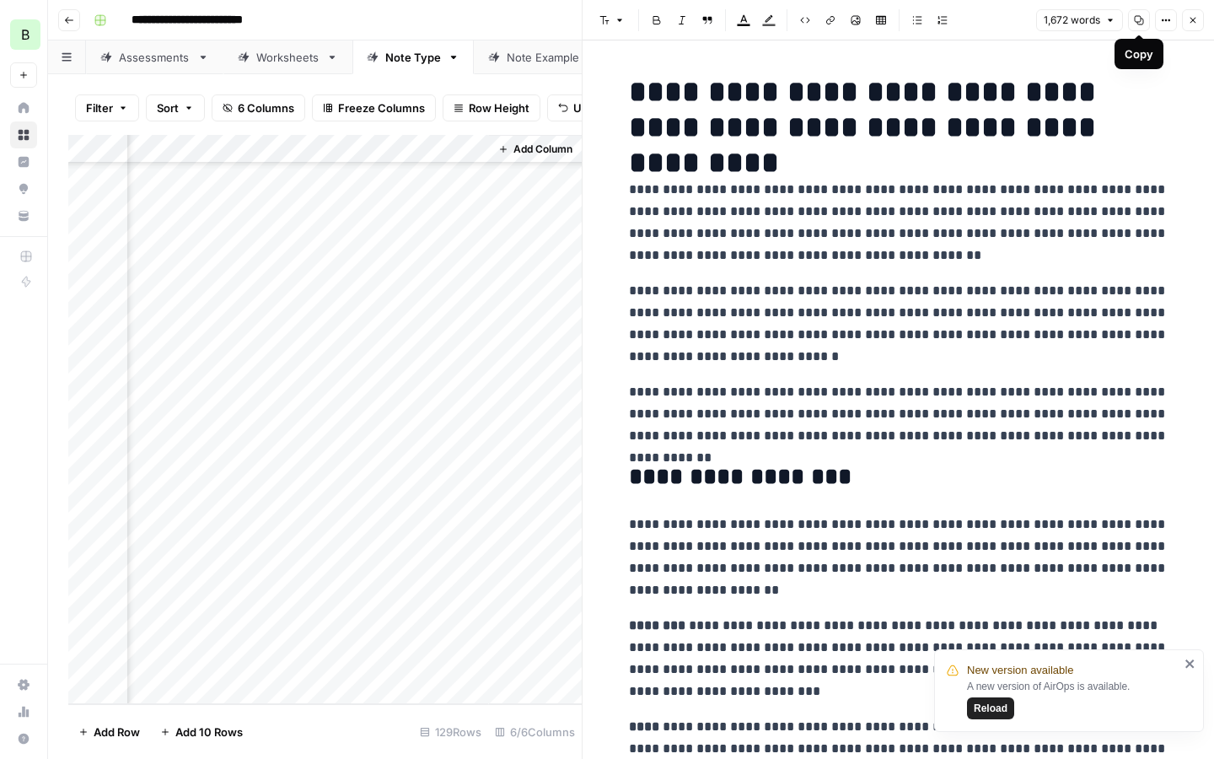
click at [1135, 21] on icon "button" at bounding box center [1139, 20] width 9 height 9
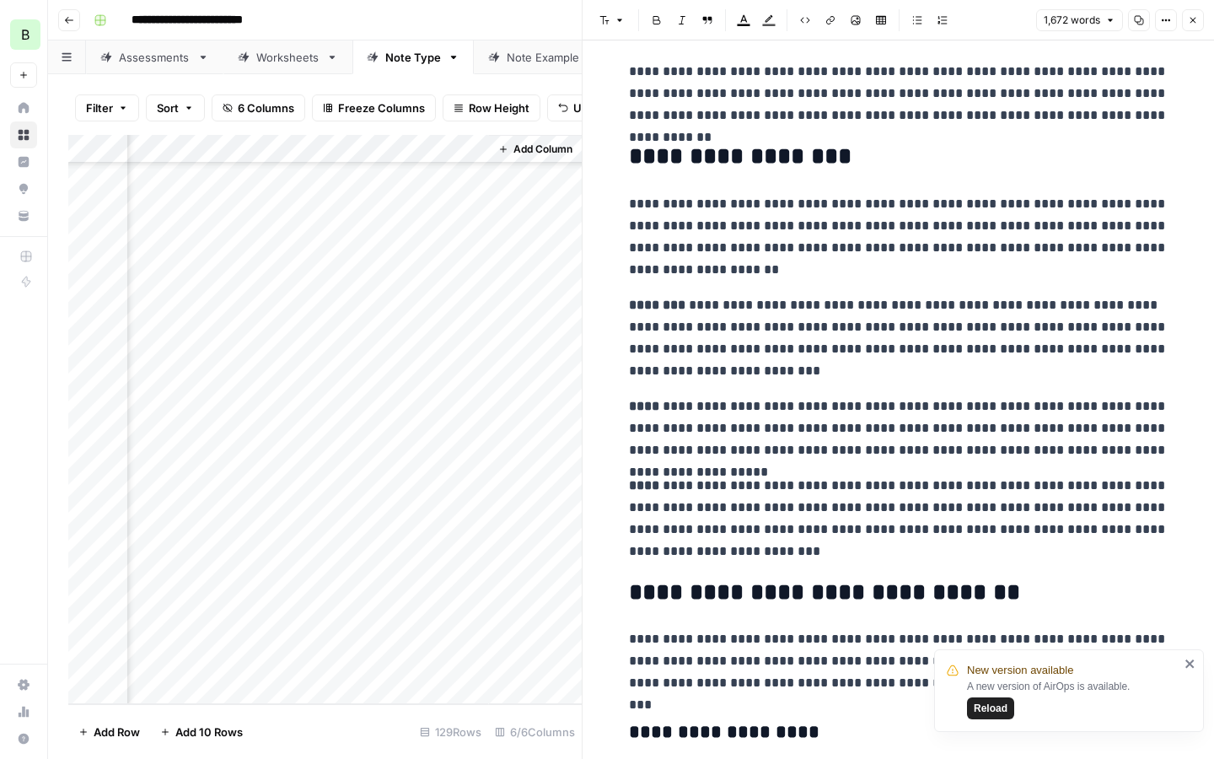
scroll to position [352, 0]
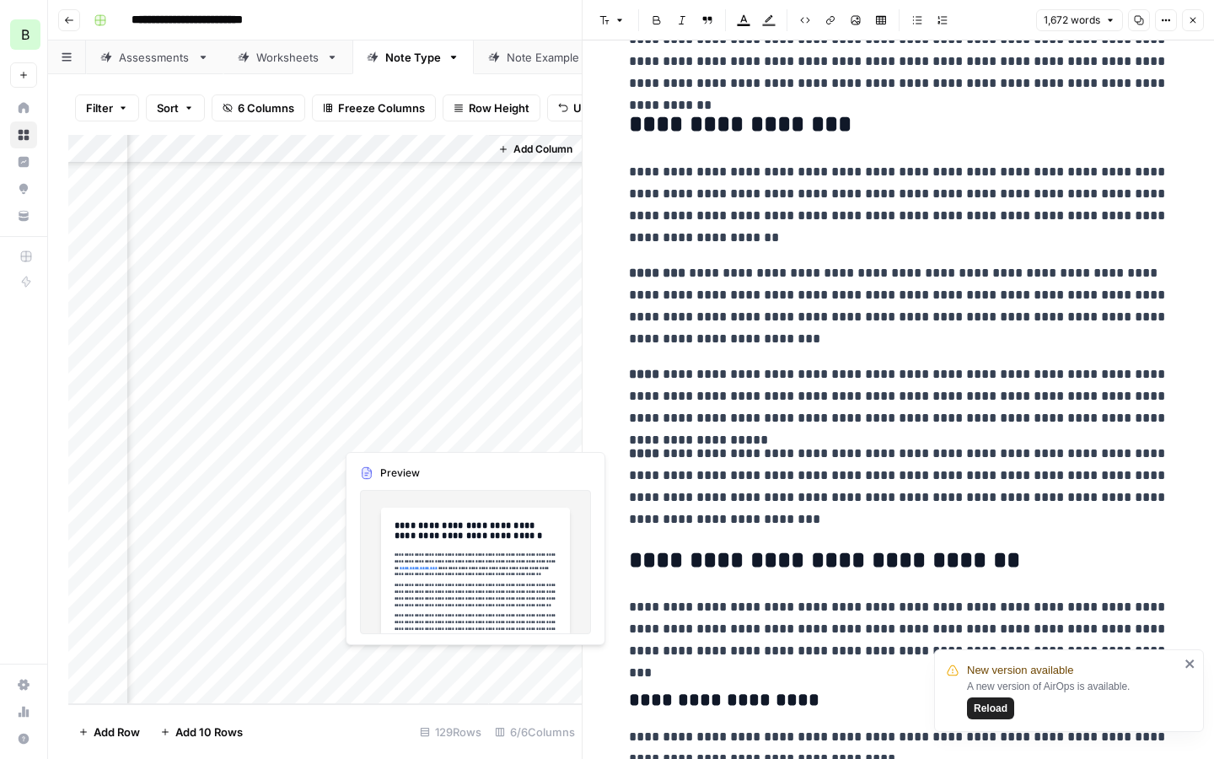
click at [401, 425] on div "Add Column" at bounding box center [324, 419] width 513 height 569
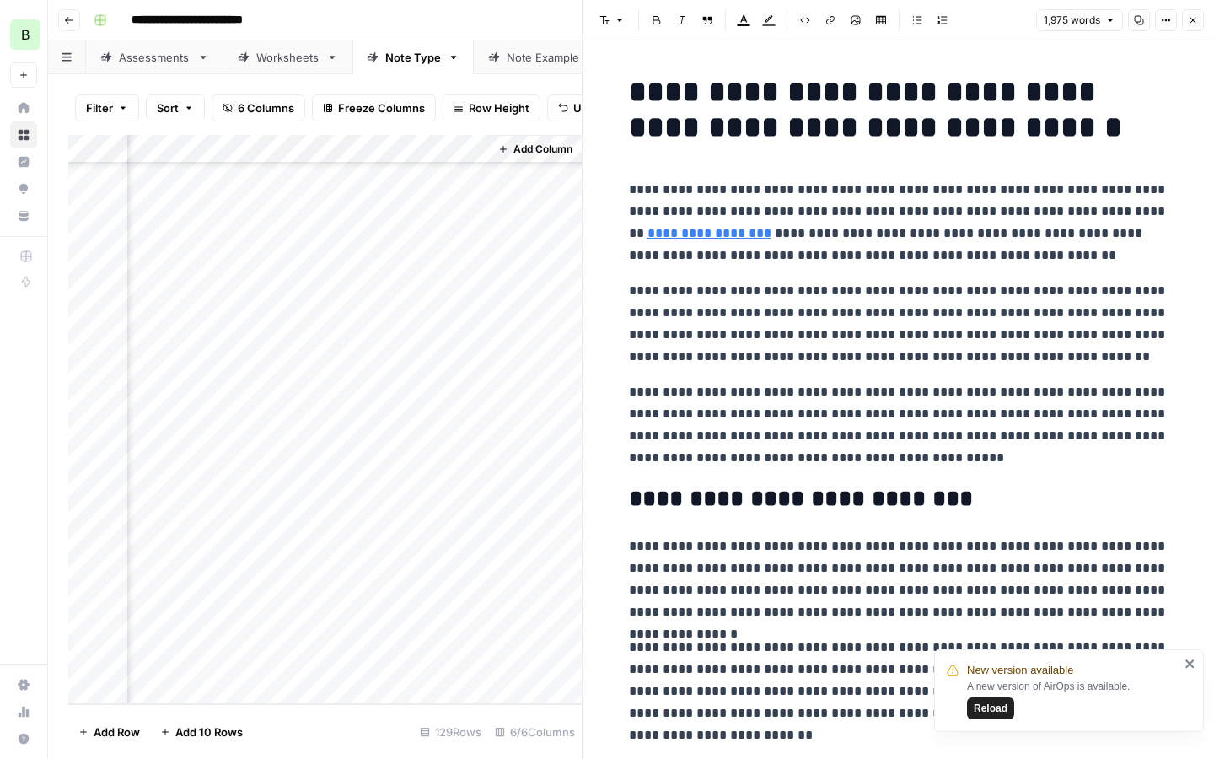
click at [1139, 19] on icon "button" at bounding box center [1139, 20] width 10 height 10
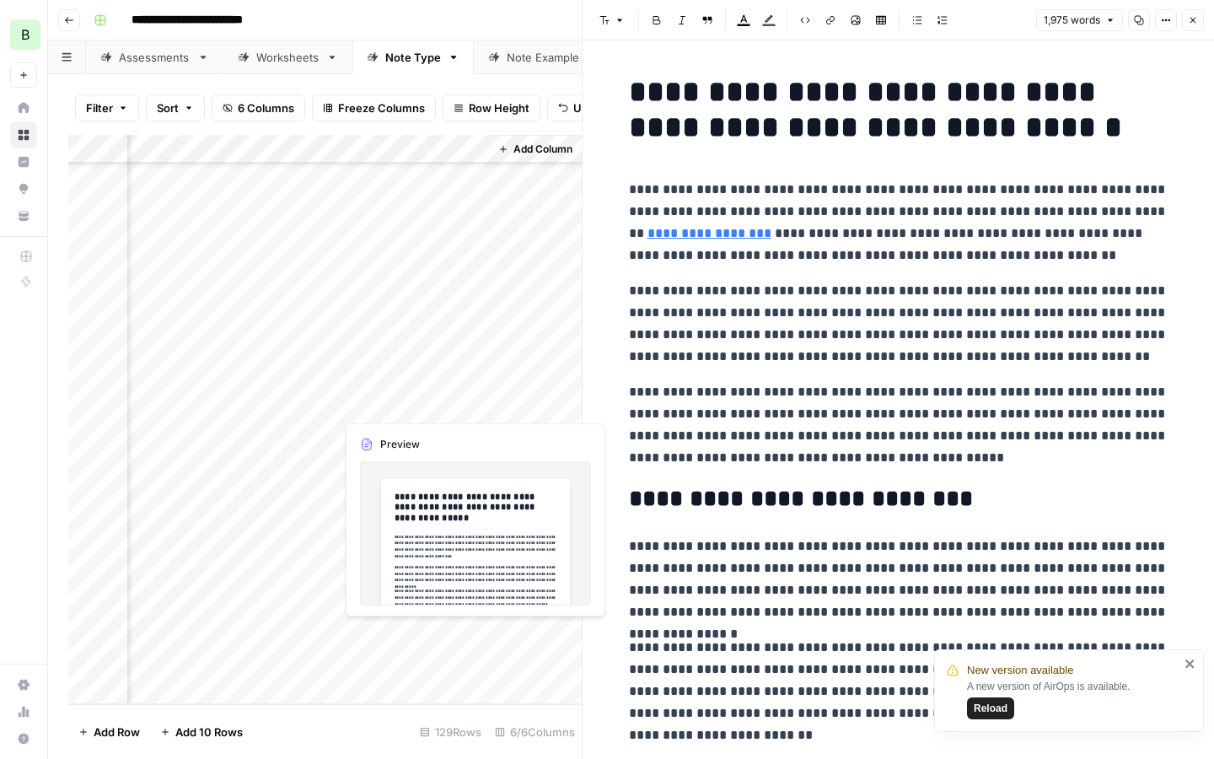
click at [405, 368] on div "Add Column" at bounding box center [324, 419] width 513 height 569
click at [406, 368] on div "Add Column" at bounding box center [324, 419] width 513 height 569
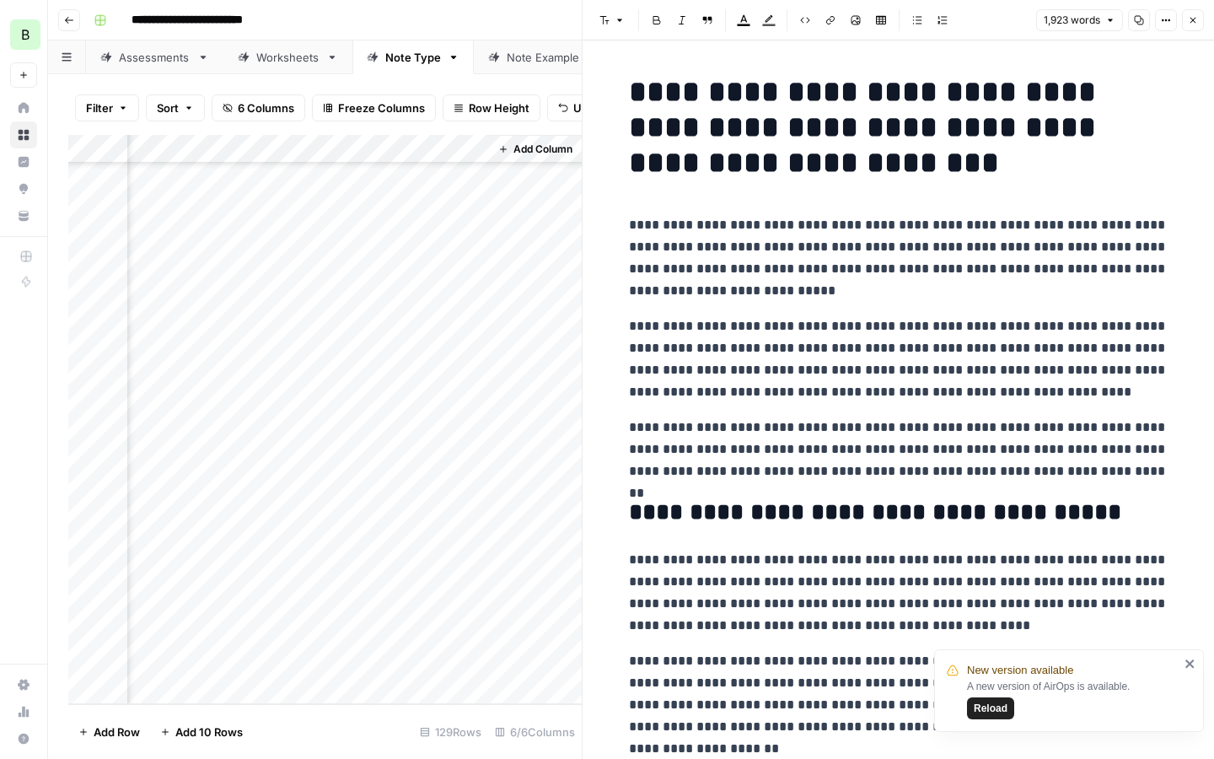
click at [1136, 24] on icon "button" at bounding box center [1139, 20] width 10 height 10
